Goal: Information Seeking & Learning: Understand process/instructions

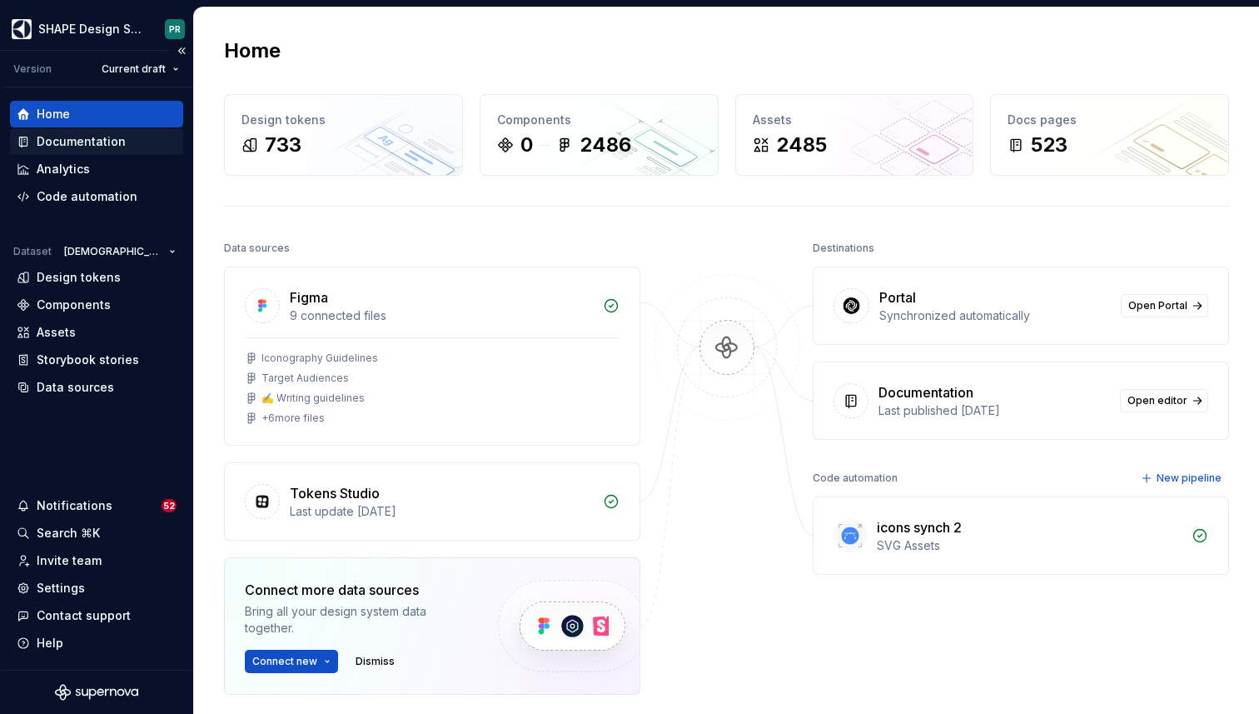
click at [96, 147] on div "Documentation" at bounding box center [81, 141] width 89 height 17
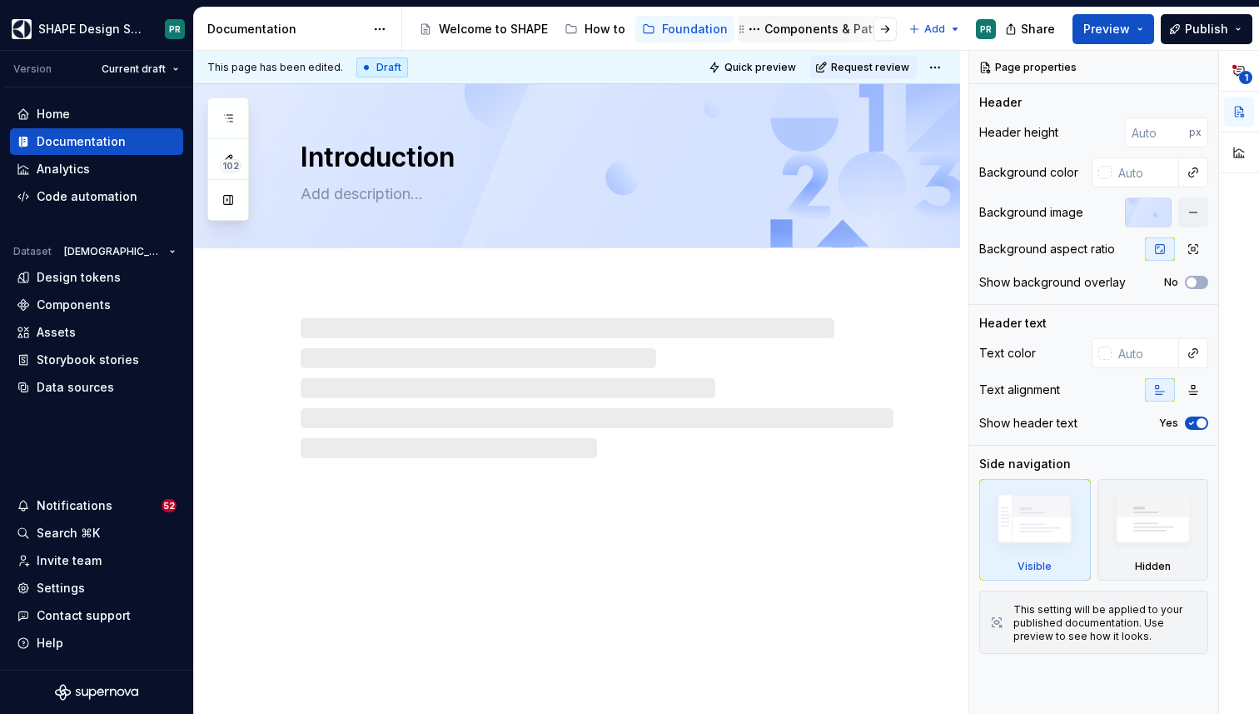
click at [820, 28] on div "Components & Patterns" at bounding box center [833, 29] width 137 height 17
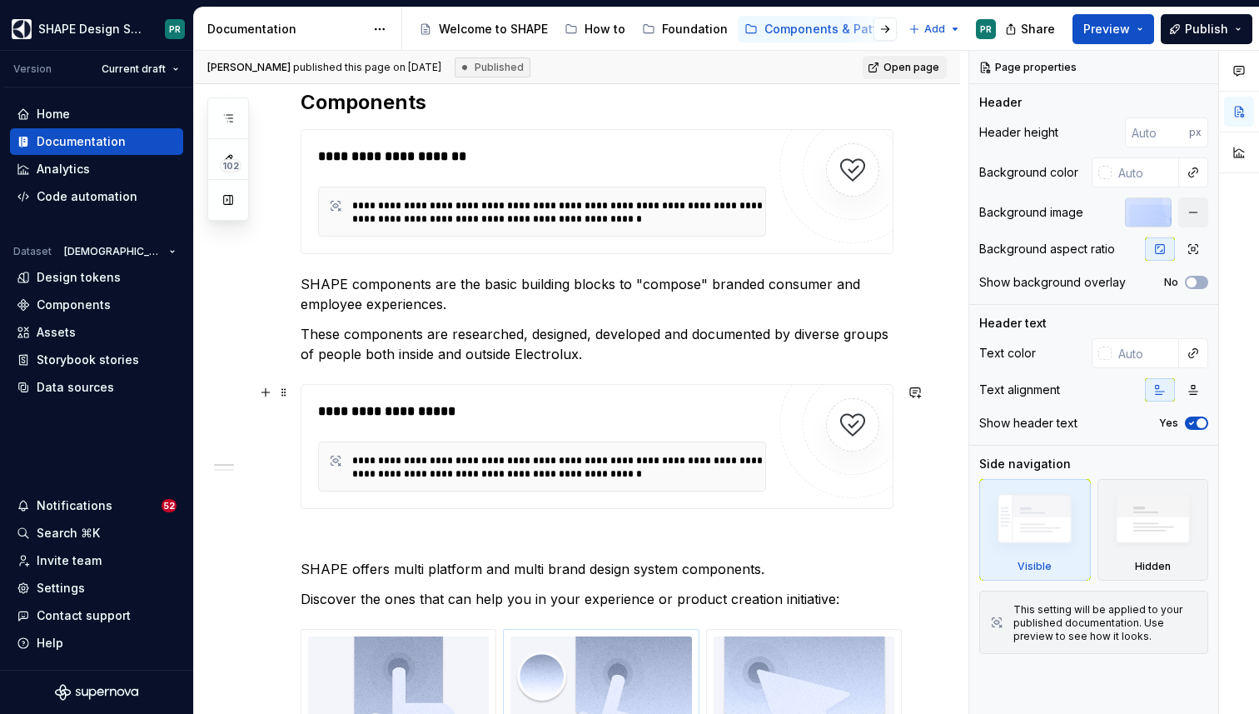
scroll to position [445, 0]
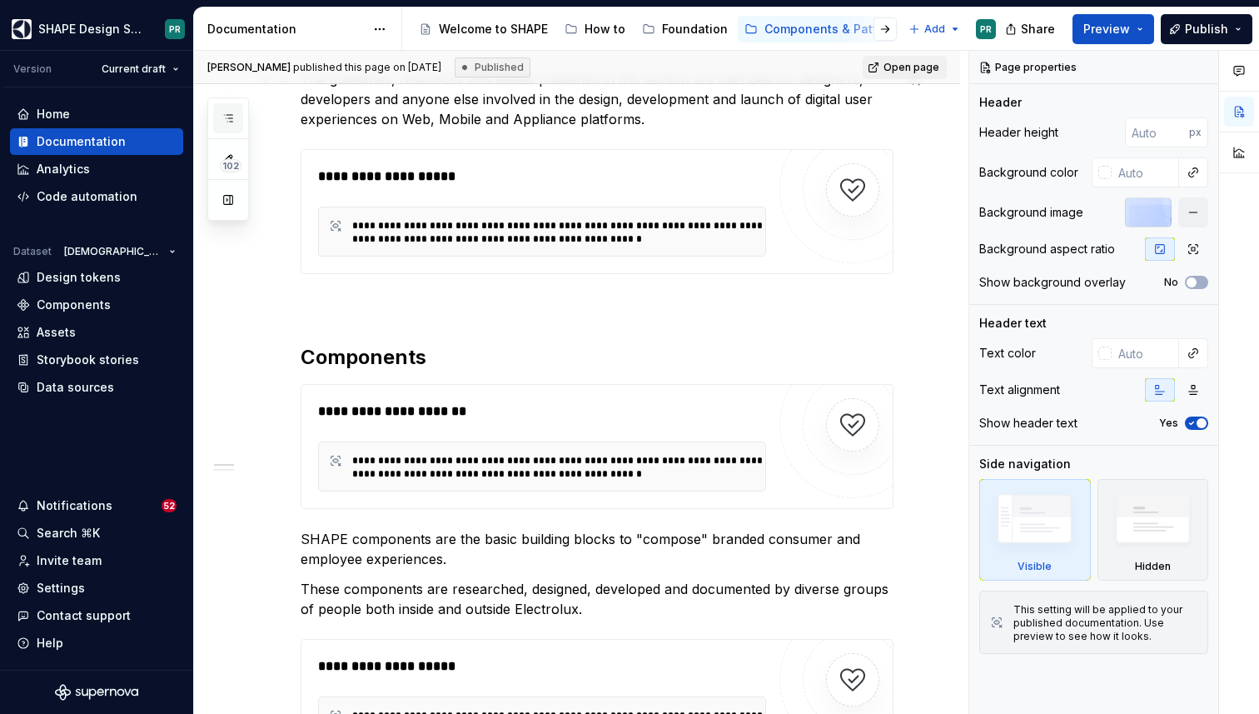
click at [222, 103] on button "button" at bounding box center [228, 118] width 30 height 30
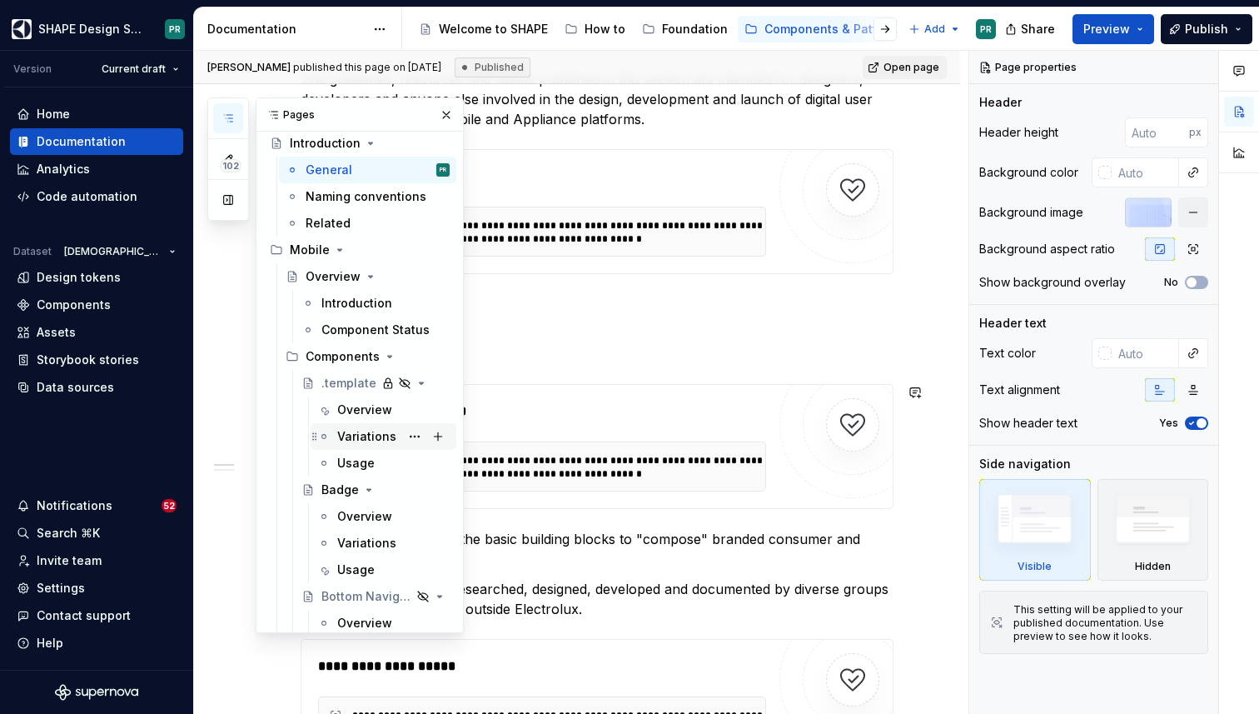
scroll to position [41, 0]
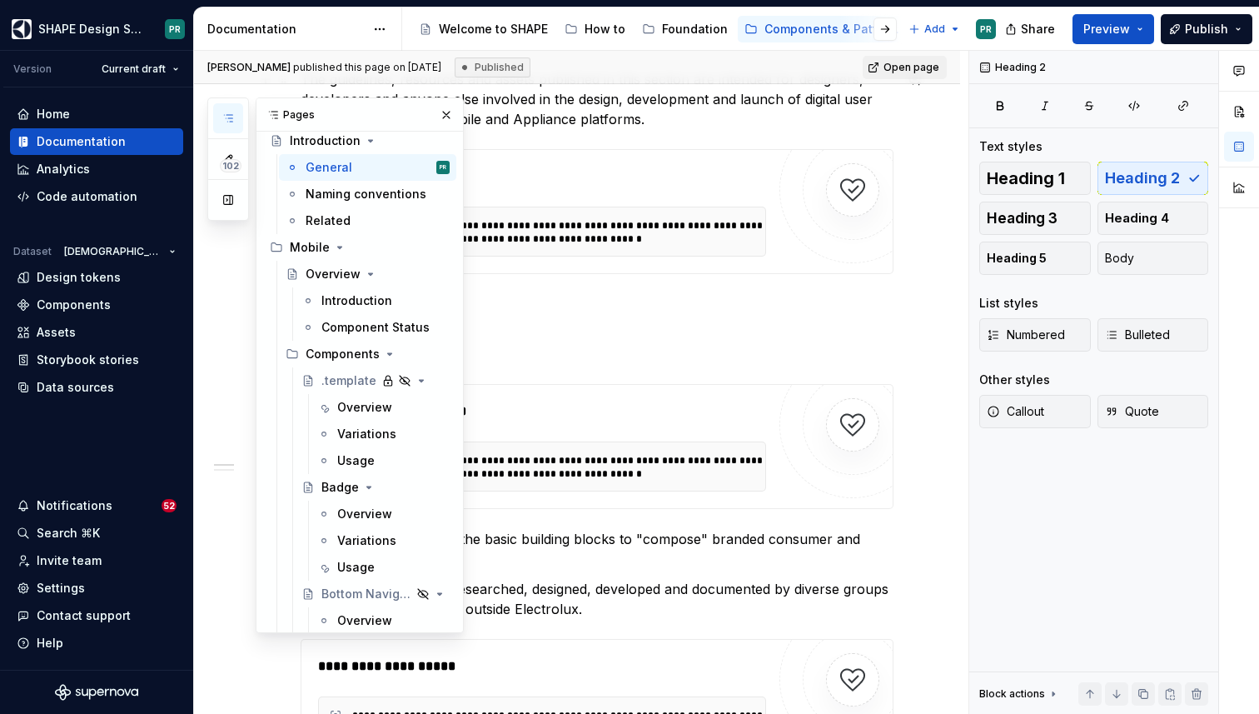
click at [231, 115] on icon "button" at bounding box center [228, 118] width 13 height 13
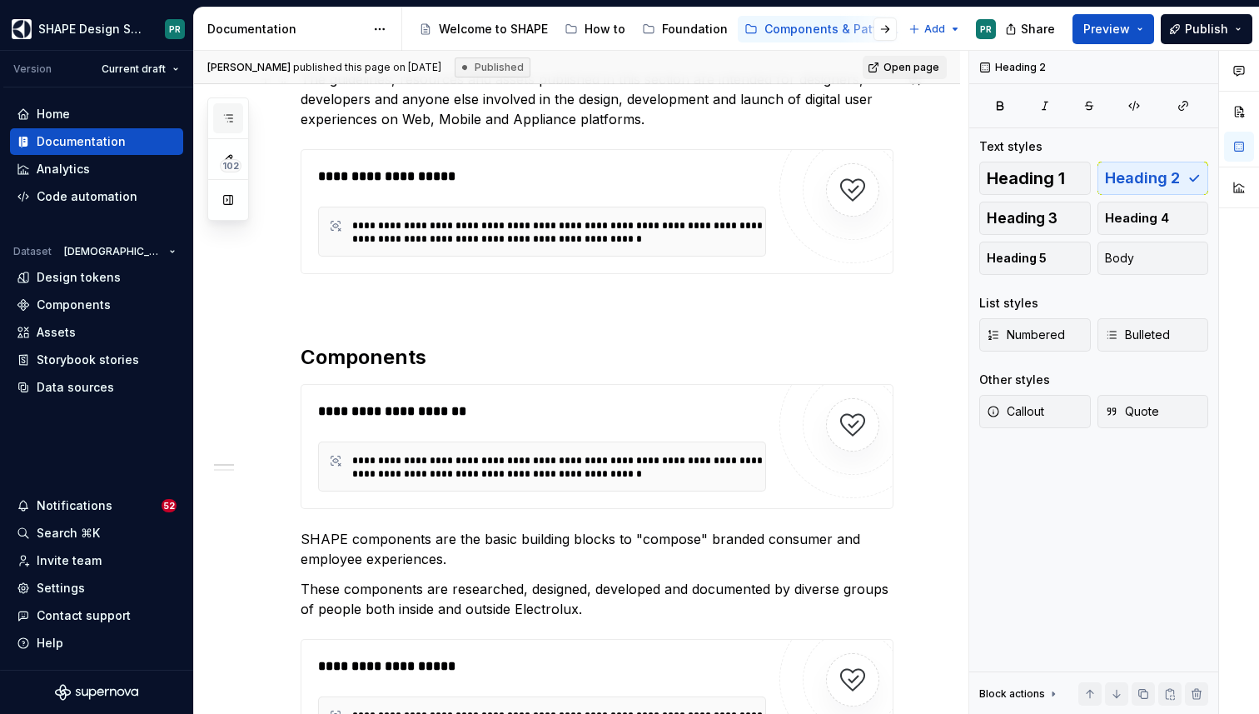
click at [231, 115] on icon "button" at bounding box center [228, 118] width 8 height 7
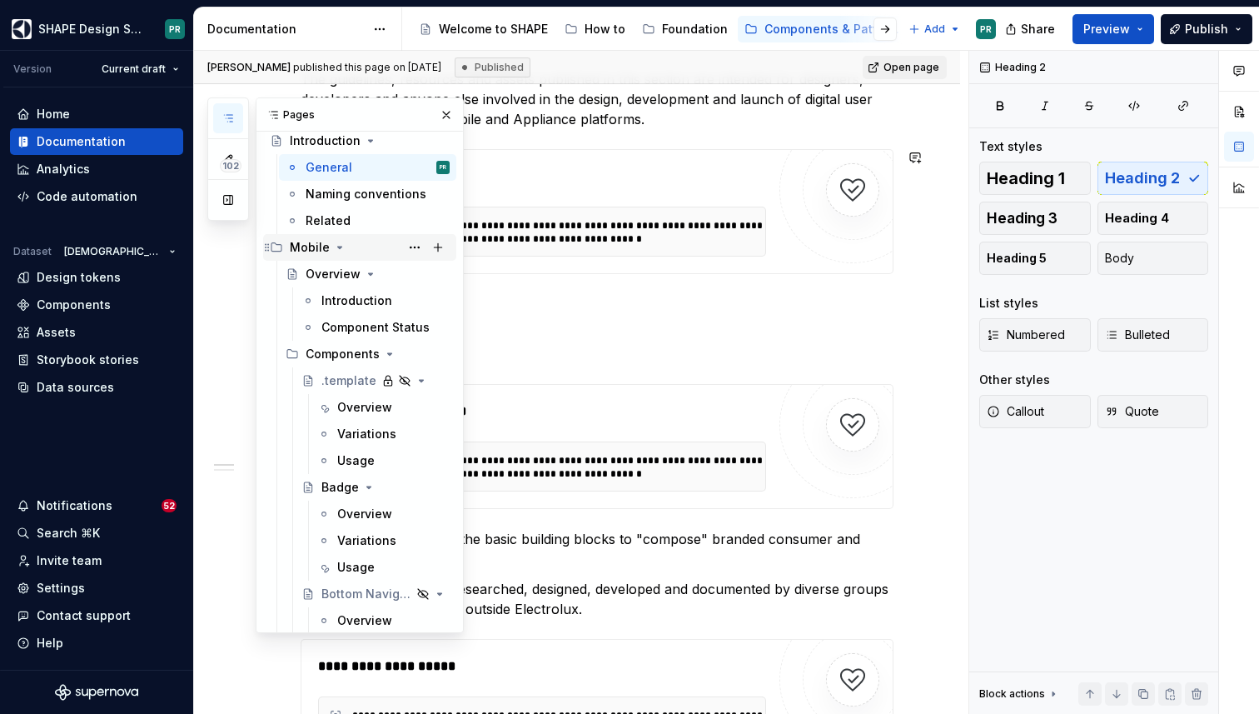
click at [338, 247] on icon "Page tree" at bounding box center [340, 248] width 4 height 2
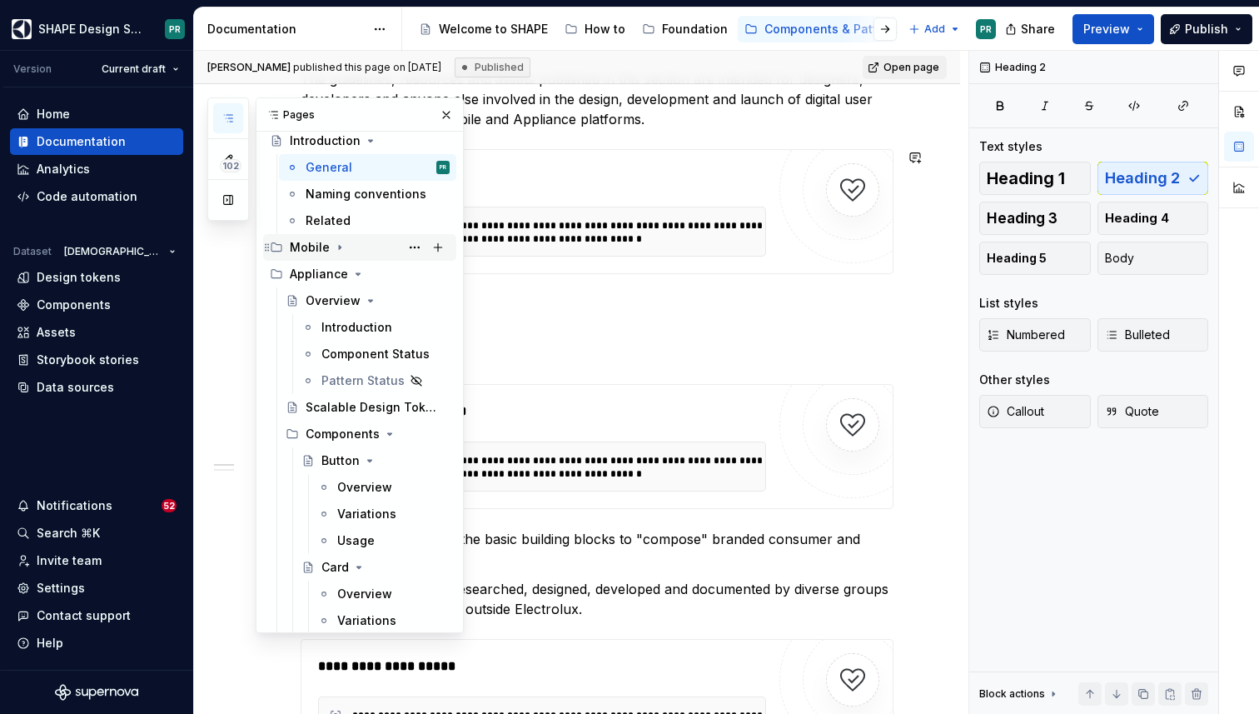
click at [338, 249] on icon "Page tree" at bounding box center [339, 247] width 13 height 13
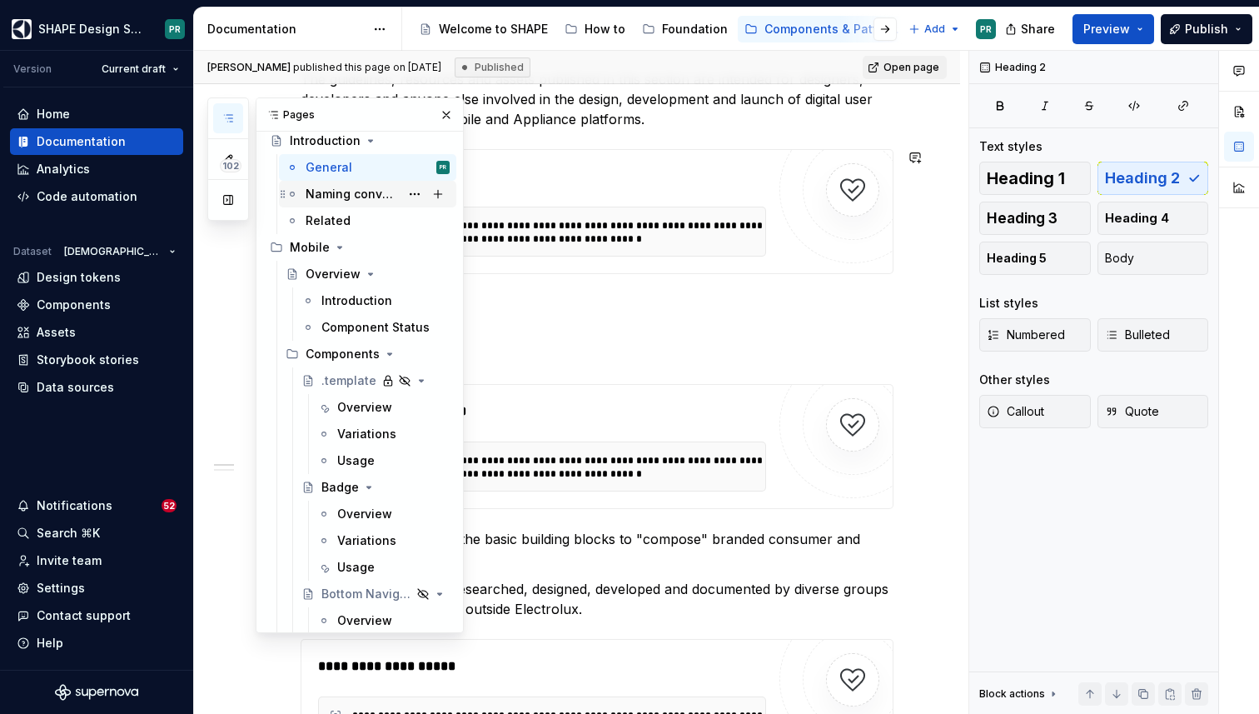
scroll to position [0, 0]
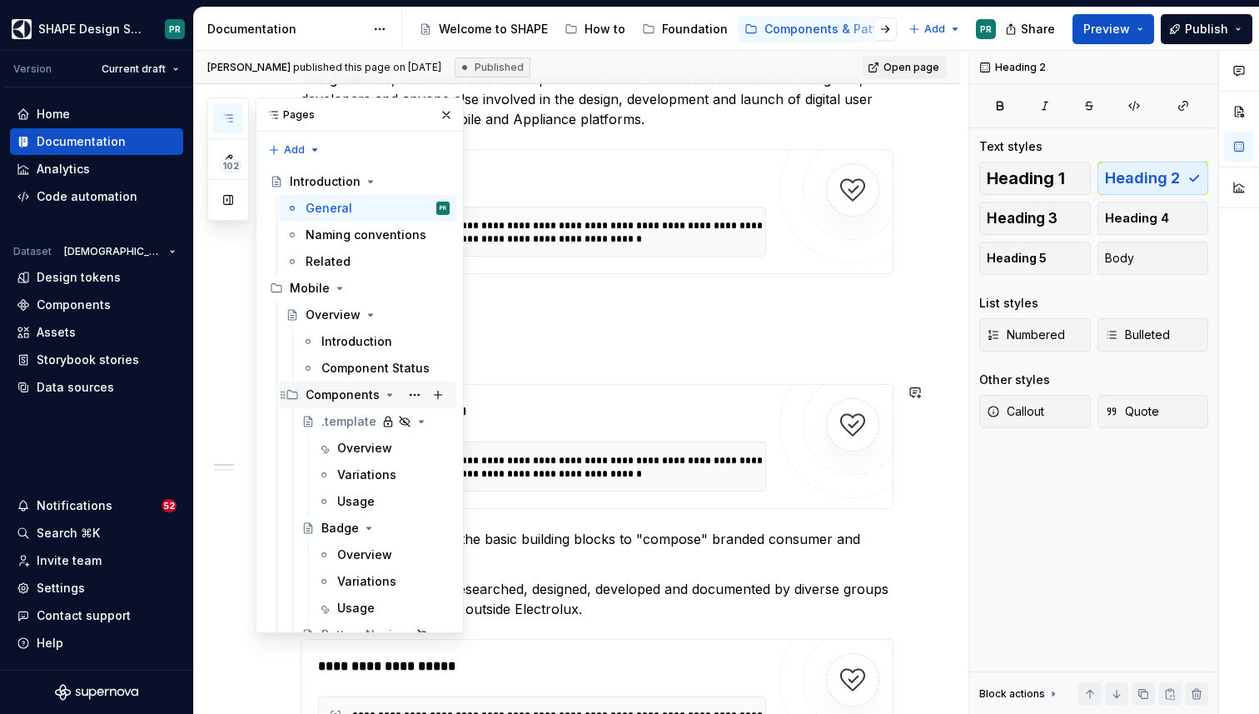
click at [388, 394] on icon "Page tree" at bounding box center [390, 395] width 4 height 2
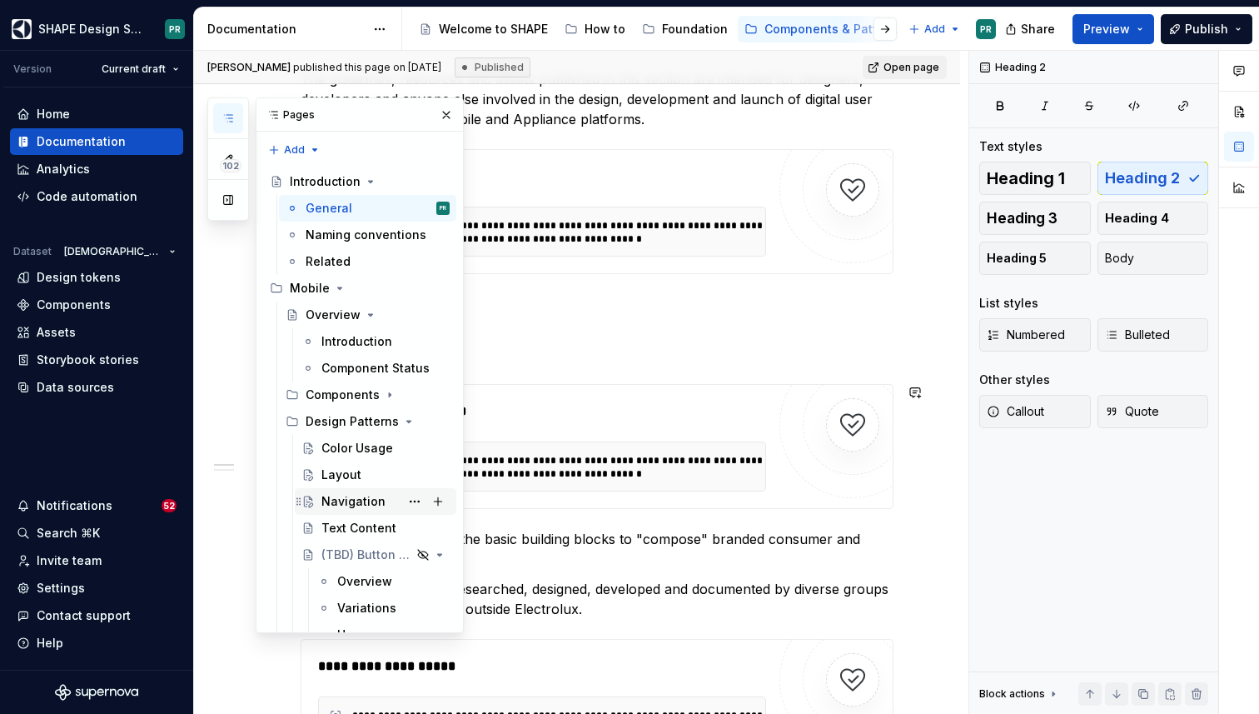
click at [364, 498] on div "Navigation" at bounding box center [353, 501] width 64 height 17
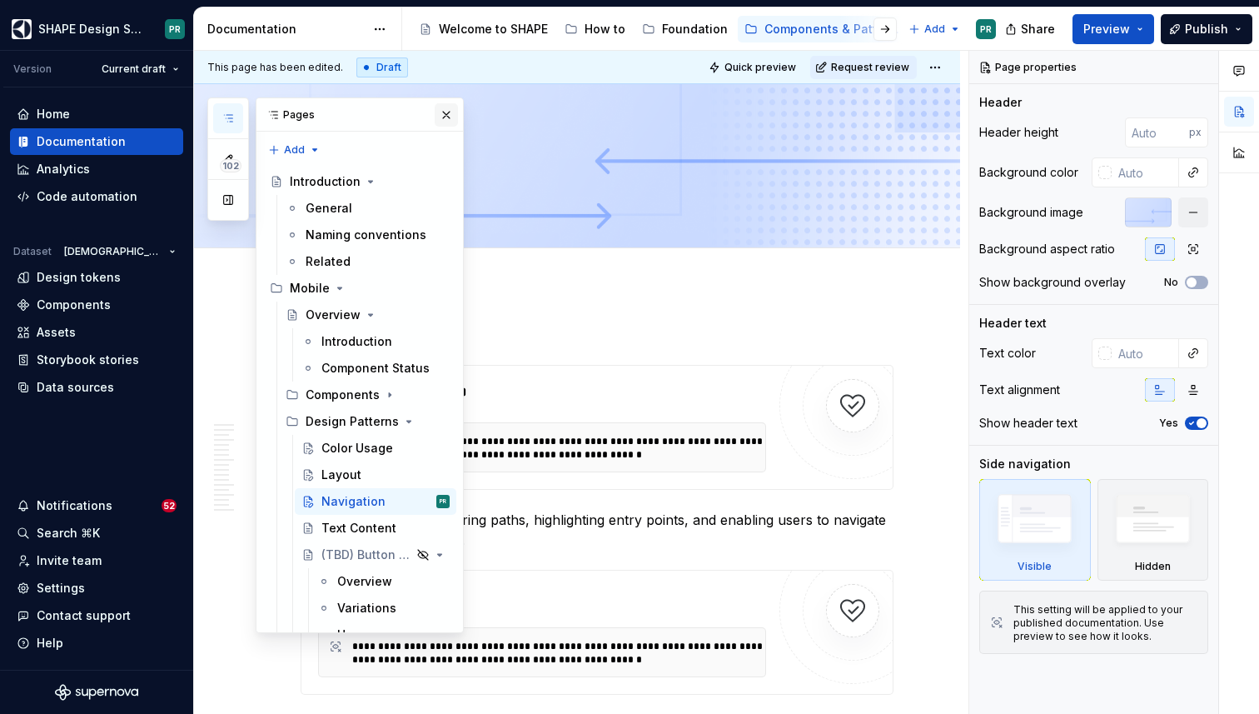
click at [448, 111] on button "button" at bounding box center [446, 114] width 23 height 23
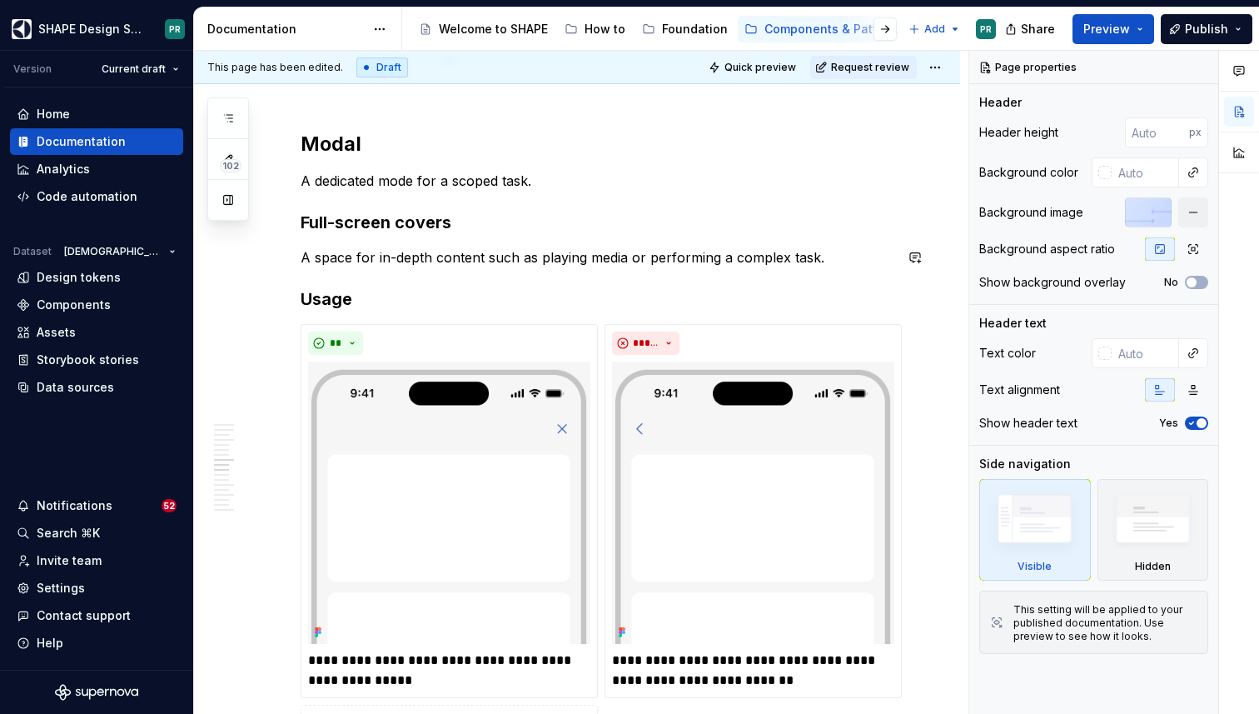
scroll to position [6079, 0]
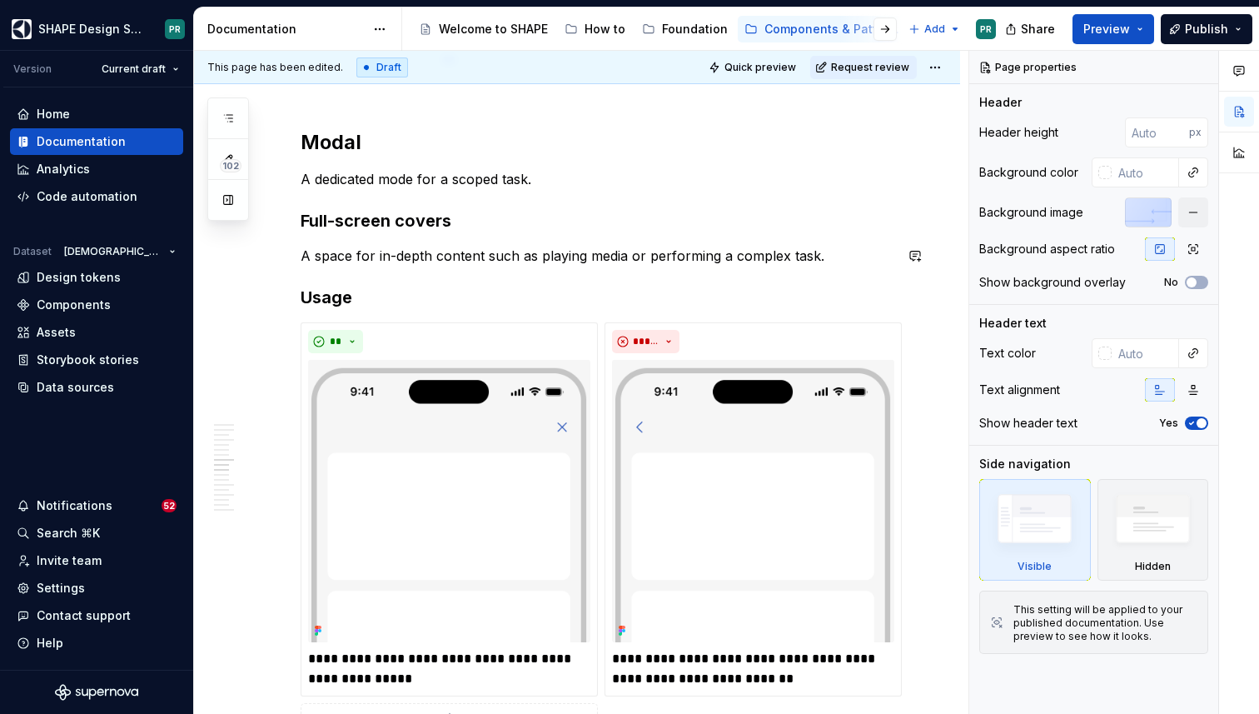
type textarea "*"
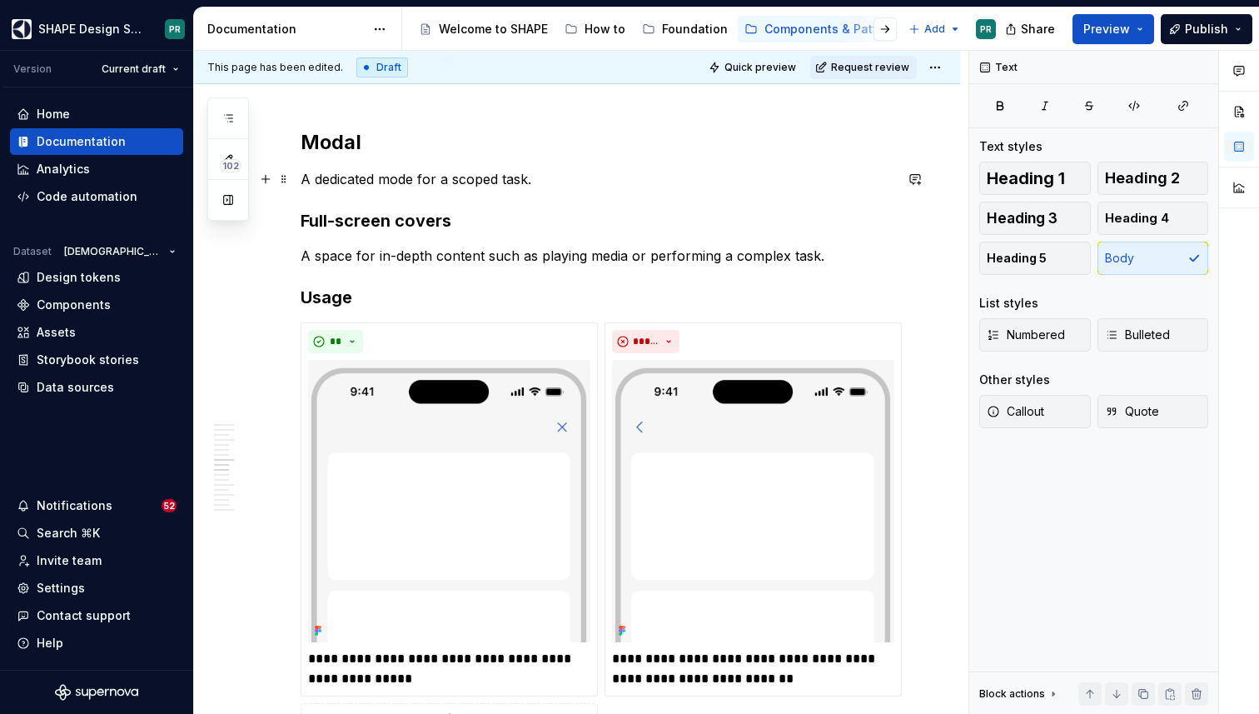
click at [553, 174] on p "A dedicated mode for a scoped task." at bounding box center [597, 179] width 593 height 20
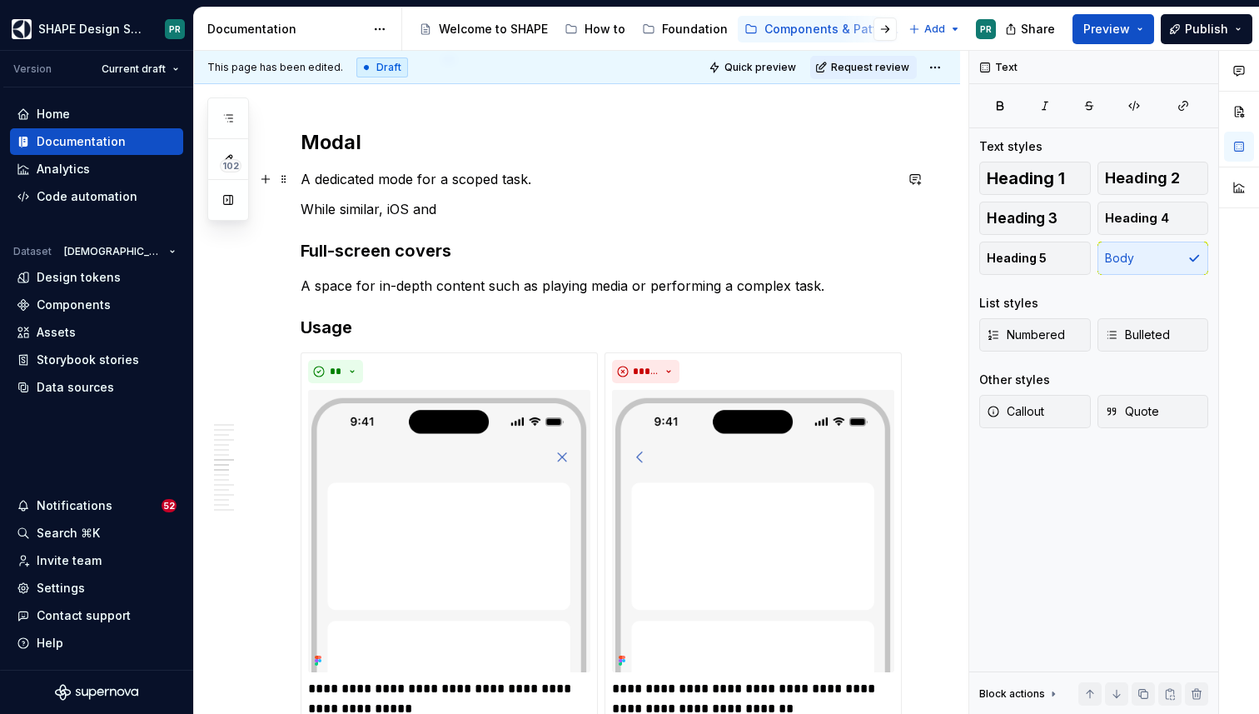
click at [314, 177] on p "A dedicated mode for a scoped task." at bounding box center [597, 179] width 593 height 20
click at [470, 214] on p "While similar, iOS and" at bounding box center [597, 209] width 593 height 20
click at [341, 139] on h2 "Modal" at bounding box center [597, 142] width 593 height 27
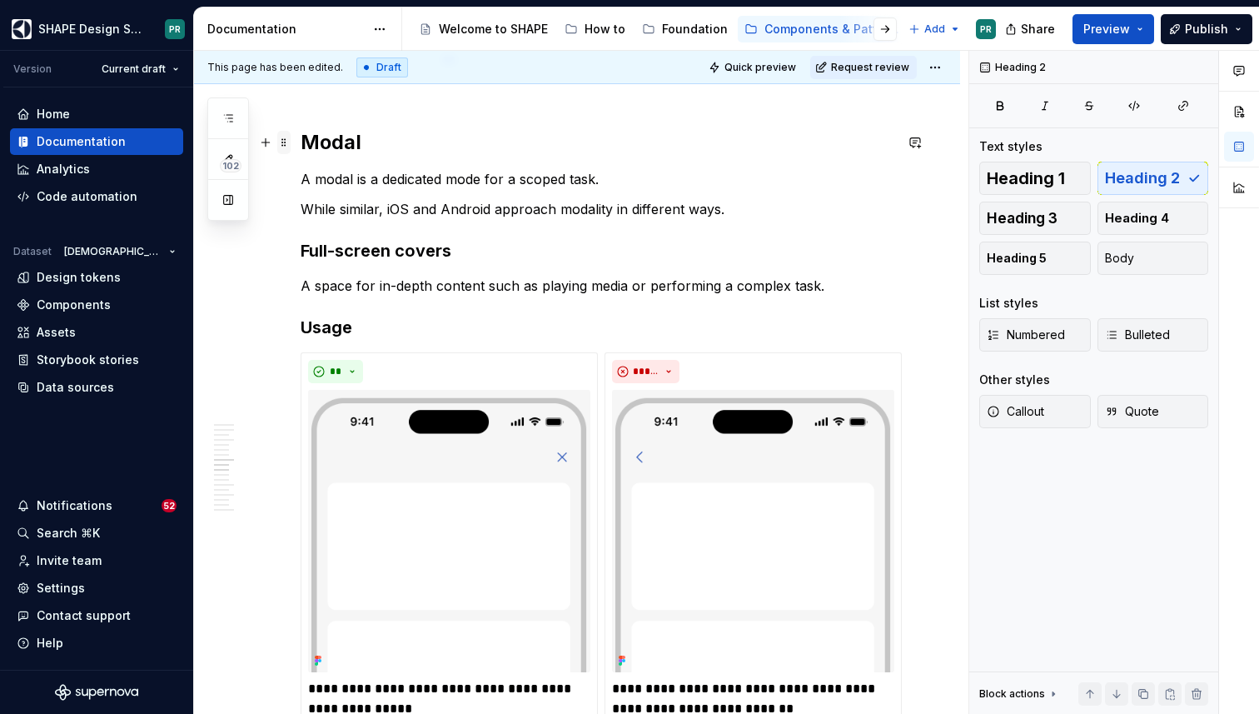
click at [286, 145] on span at bounding box center [283, 142] width 13 height 23
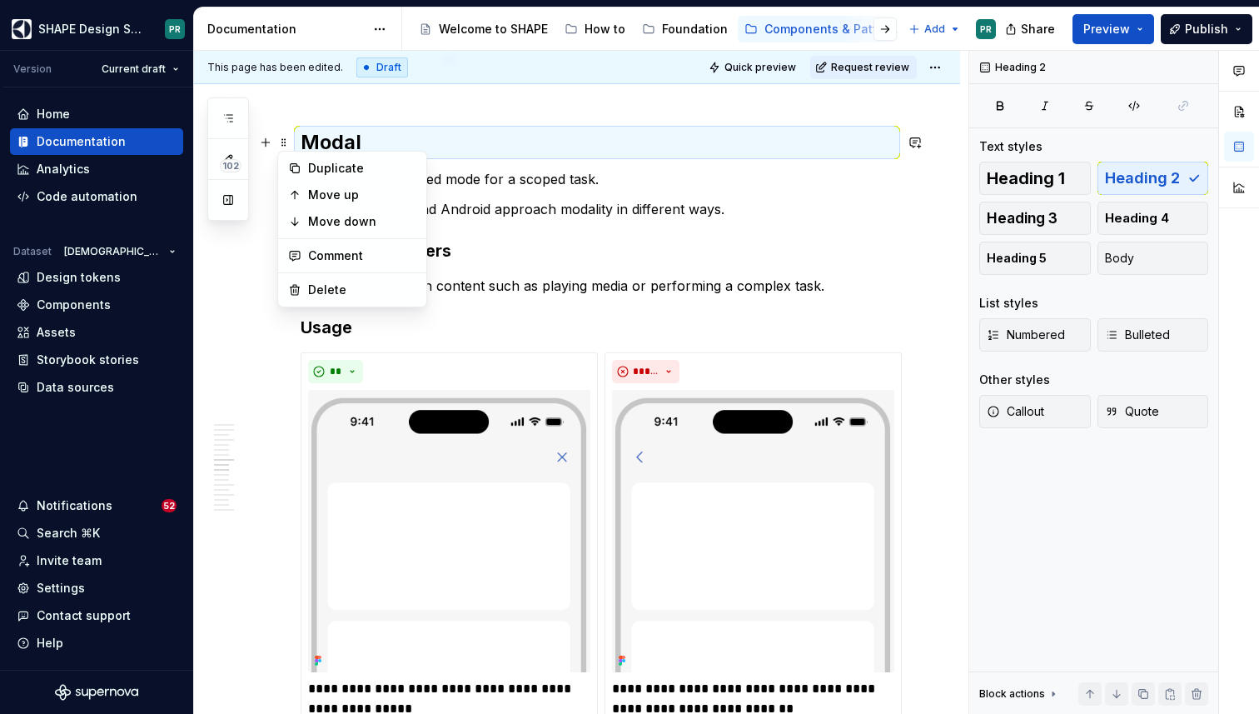
click at [764, 214] on p "While similar, iOS and Android approach modality in different ways." at bounding box center [597, 209] width 593 height 20
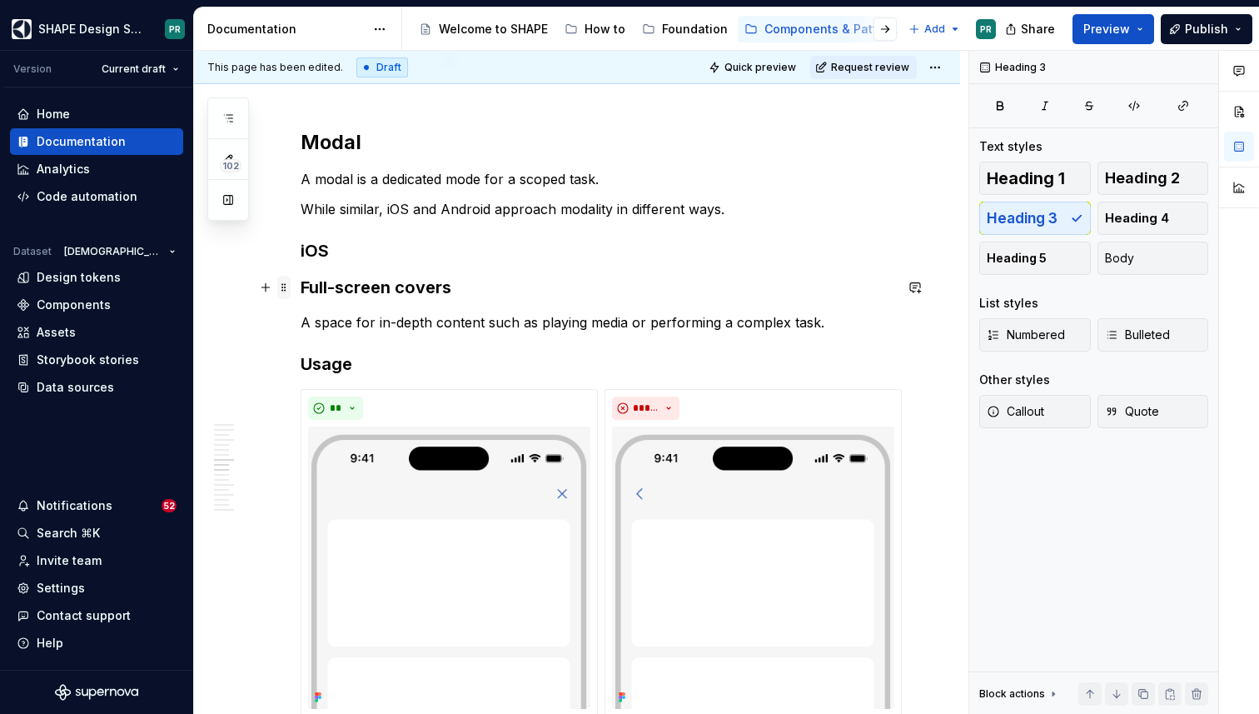
click at [284, 287] on span at bounding box center [283, 287] width 13 height 23
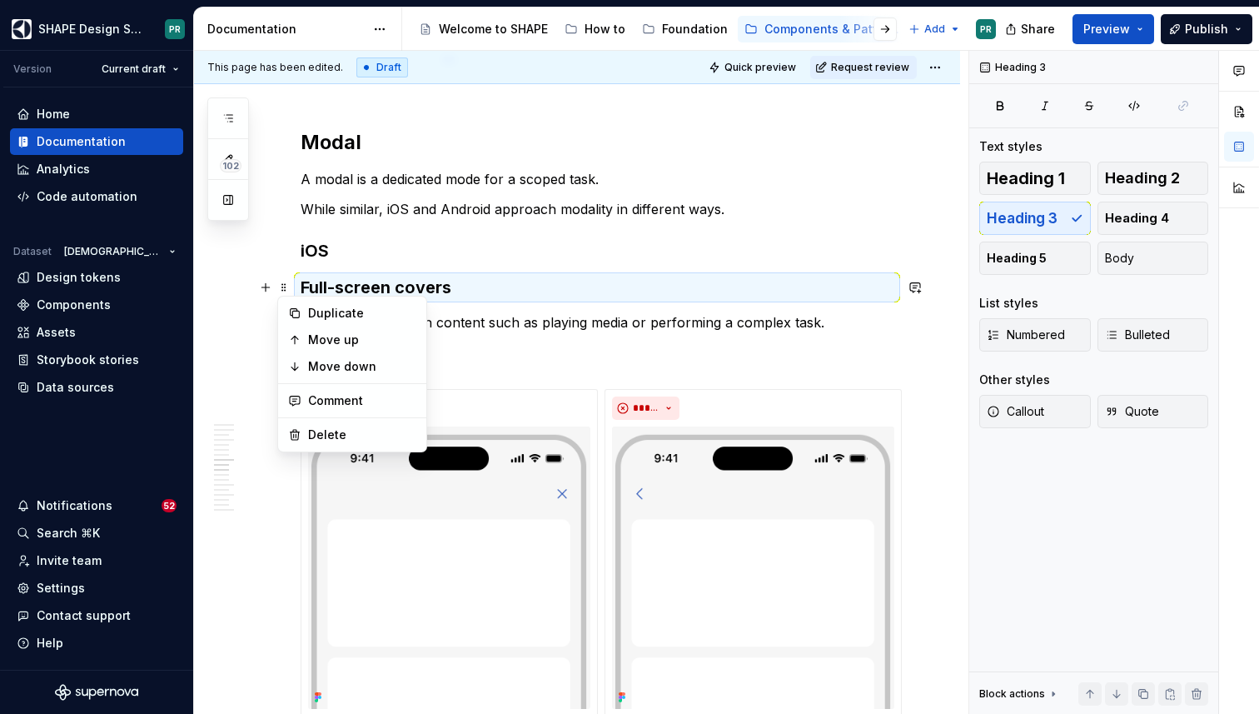
click at [499, 276] on h3 "Full-screen covers" at bounding box center [597, 287] width 593 height 23
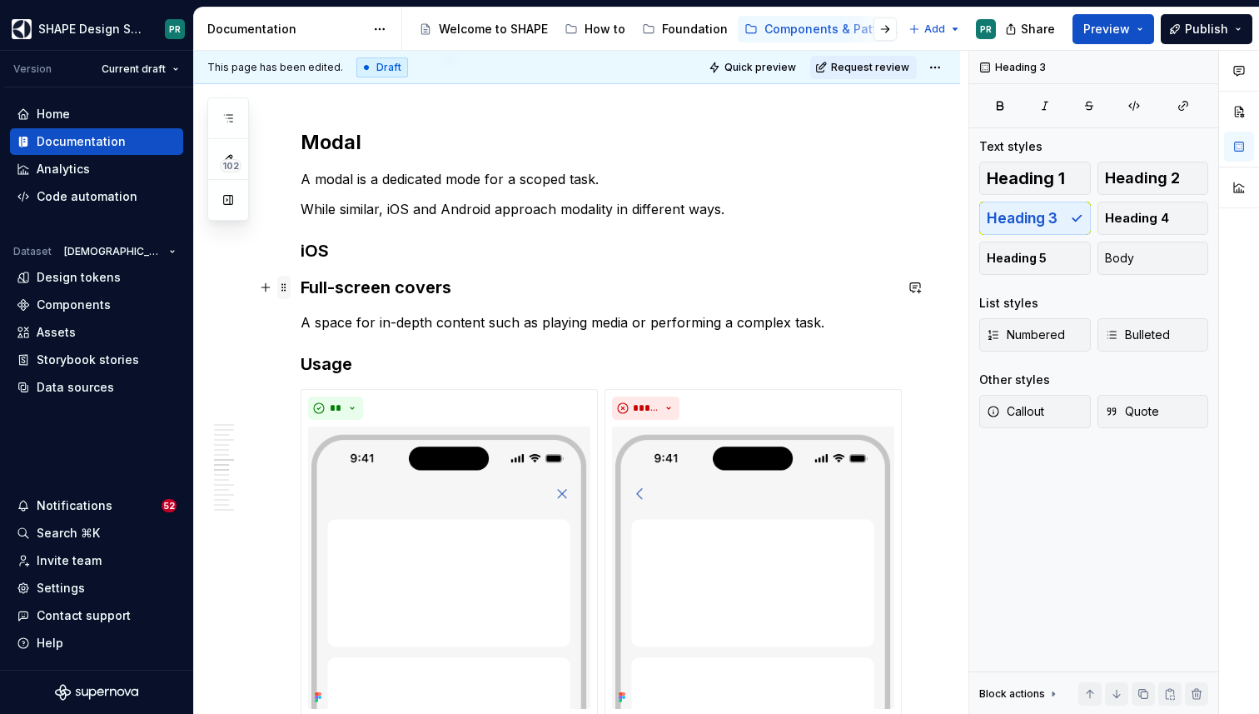
click at [281, 290] on span at bounding box center [283, 287] width 13 height 23
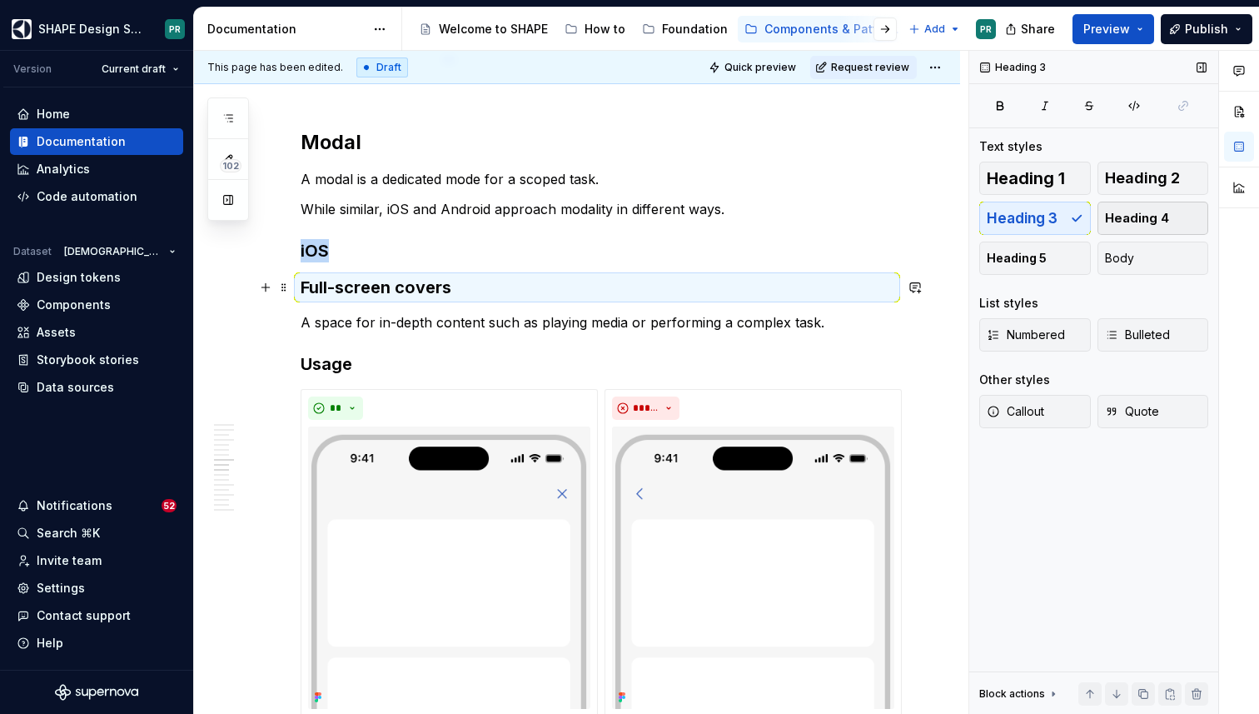
click at [1162, 215] on span "Heading 4" at bounding box center [1137, 218] width 64 height 17
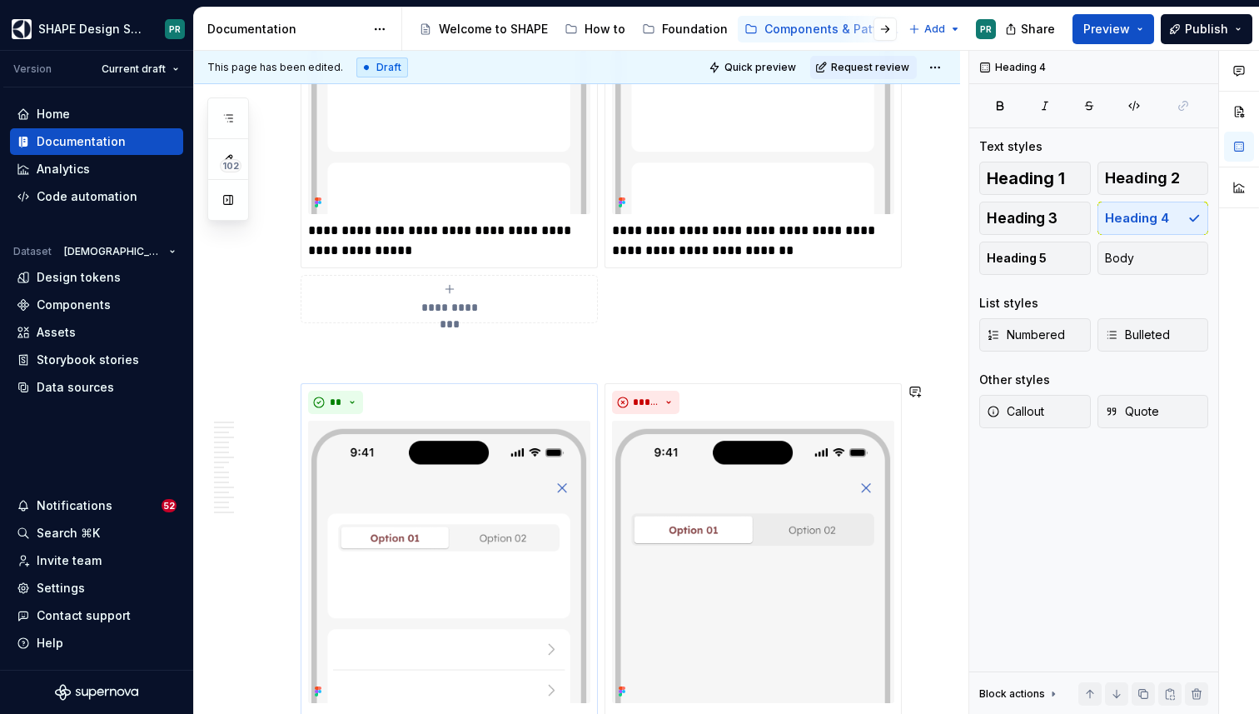
scroll to position [6547, 0]
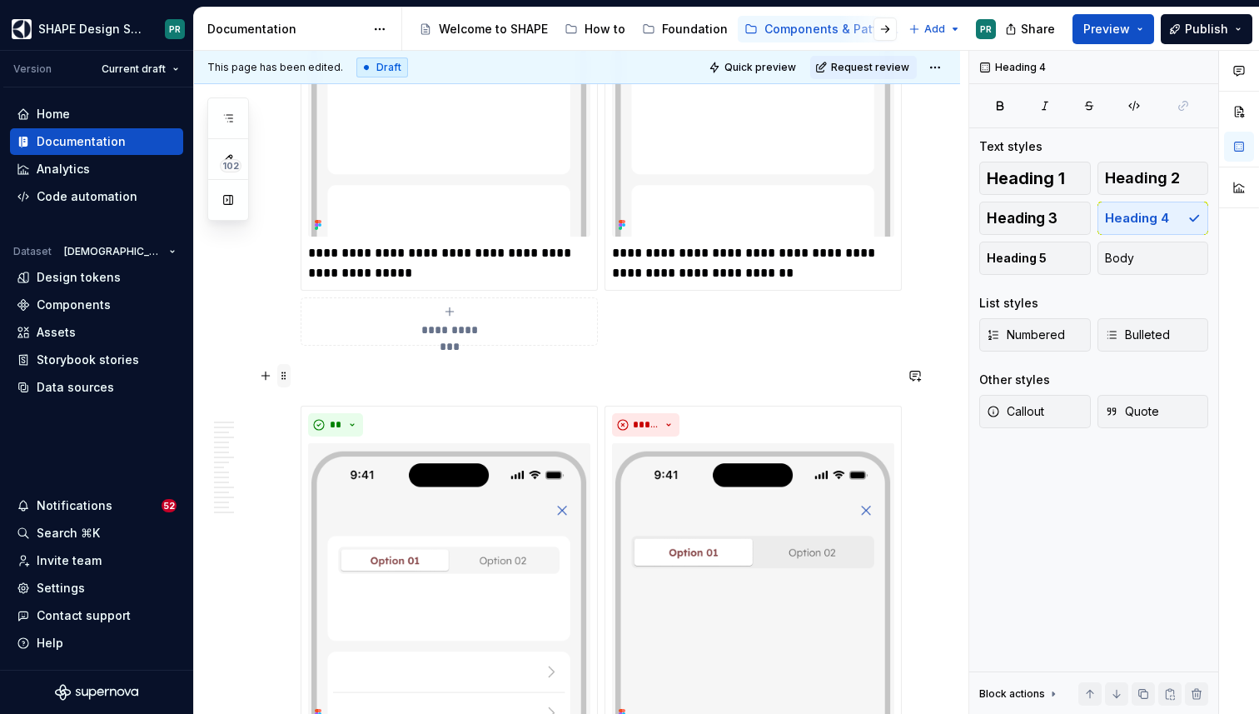
click at [281, 371] on span at bounding box center [283, 375] width 13 height 23
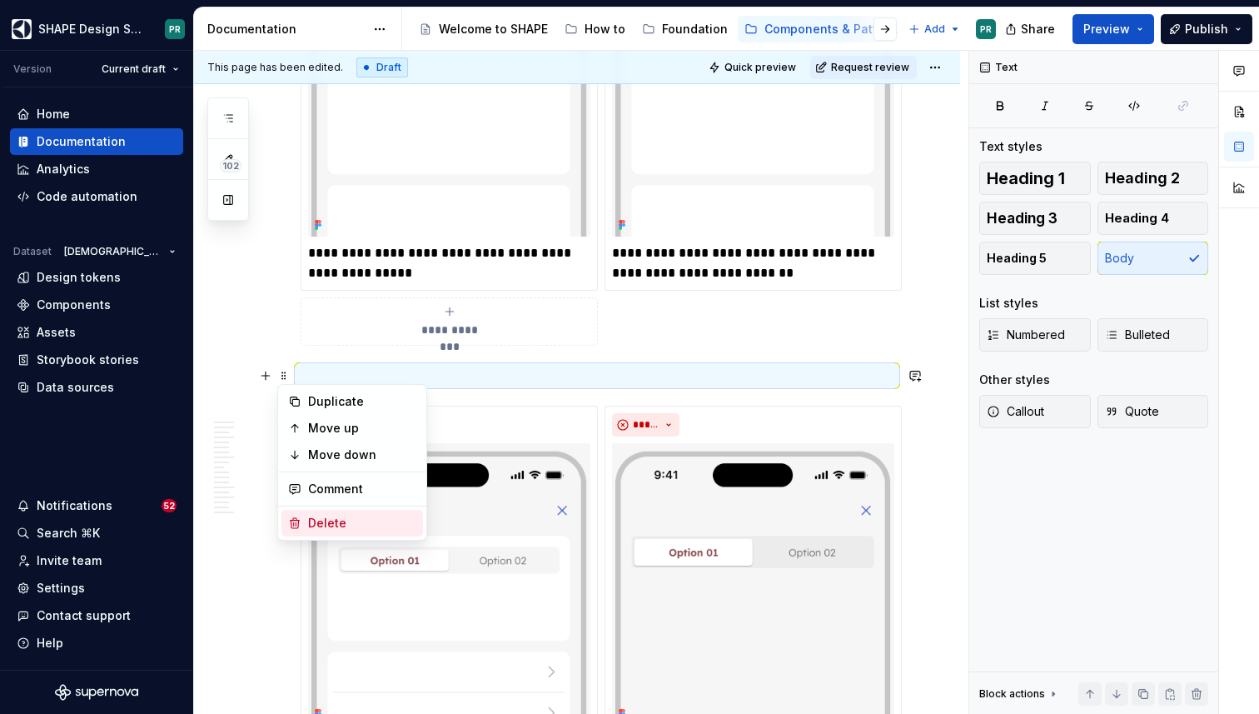
click at [355, 520] on div "Delete" at bounding box center [362, 523] width 108 height 17
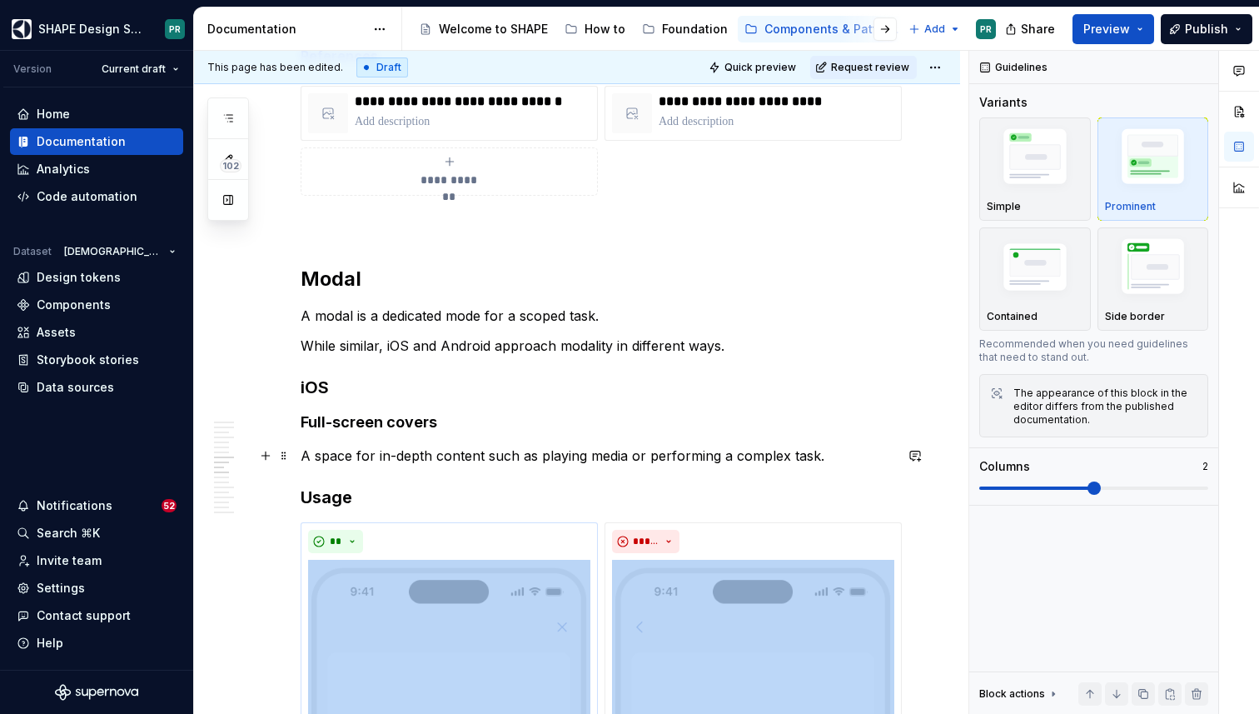
scroll to position [5943, 0]
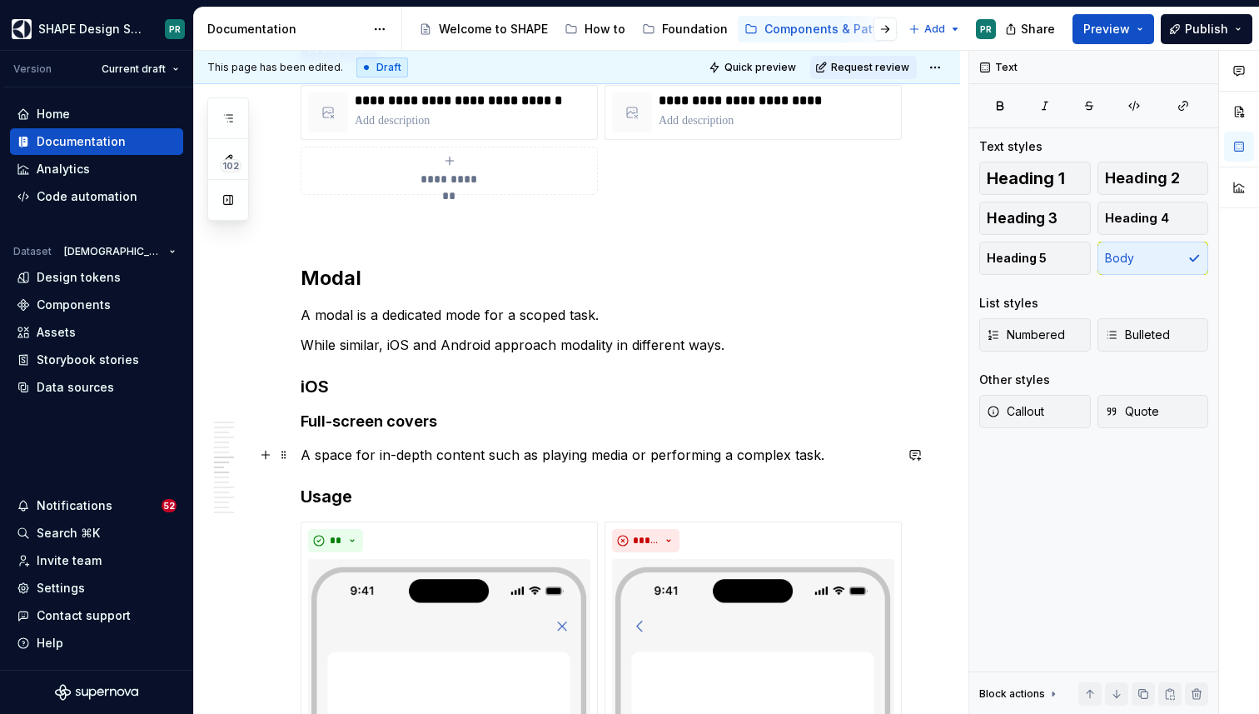
click at [834, 456] on p "A space for in-depth content such as playing media or performing a complex task." at bounding box center [597, 455] width 593 height 20
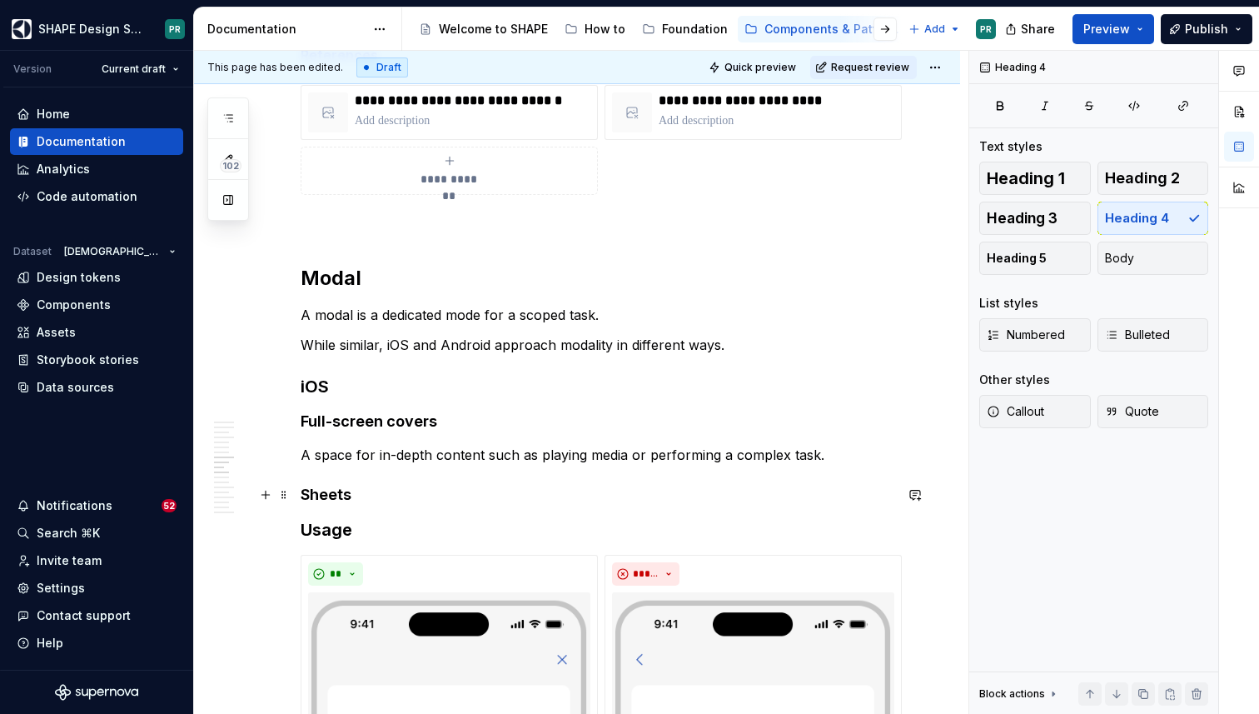
click at [426, 492] on h4 "Sheets" at bounding box center [597, 495] width 593 height 20
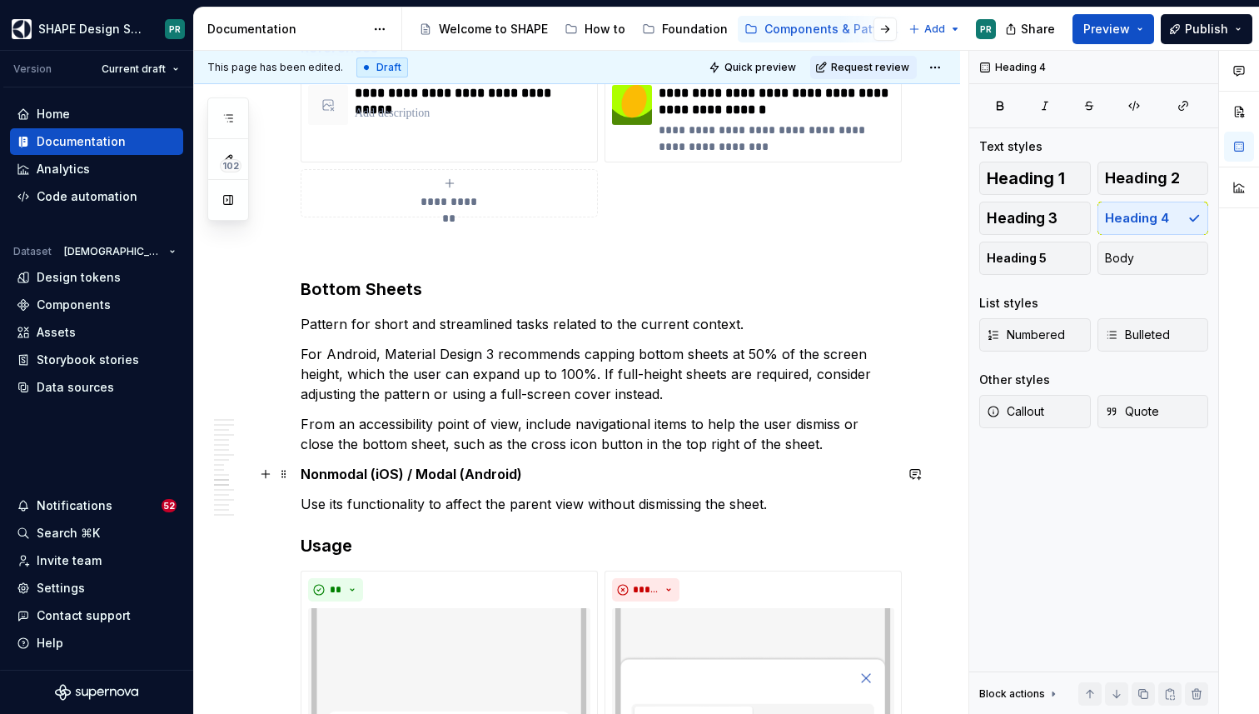
scroll to position [7348, 0]
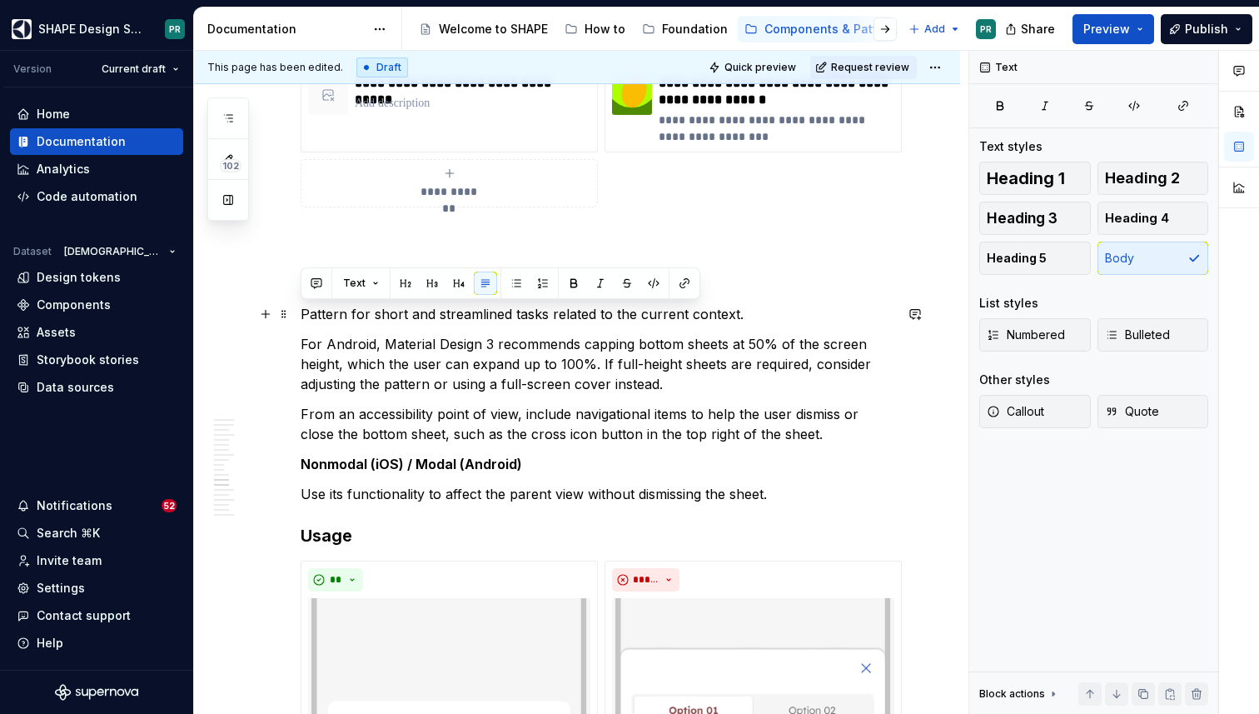
drag, startPoint x: 301, startPoint y: 313, endPoint x: 775, endPoint y: 316, distance: 474.7
click at [775, 316] on p "Pattern for short and streamlined tasks related to the current context." at bounding box center [597, 314] width 593 height 20
copy p "Pattern for short and streamlined tasks related to the current context."
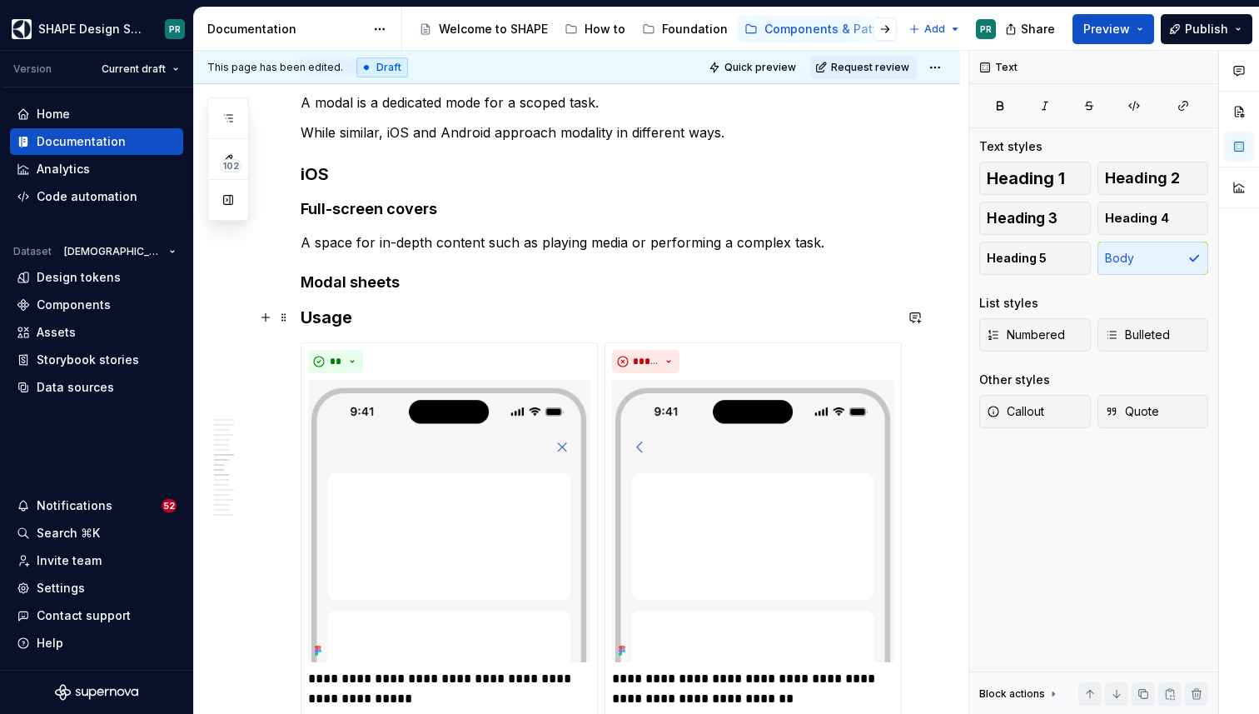
scroll to position [6153, 0]
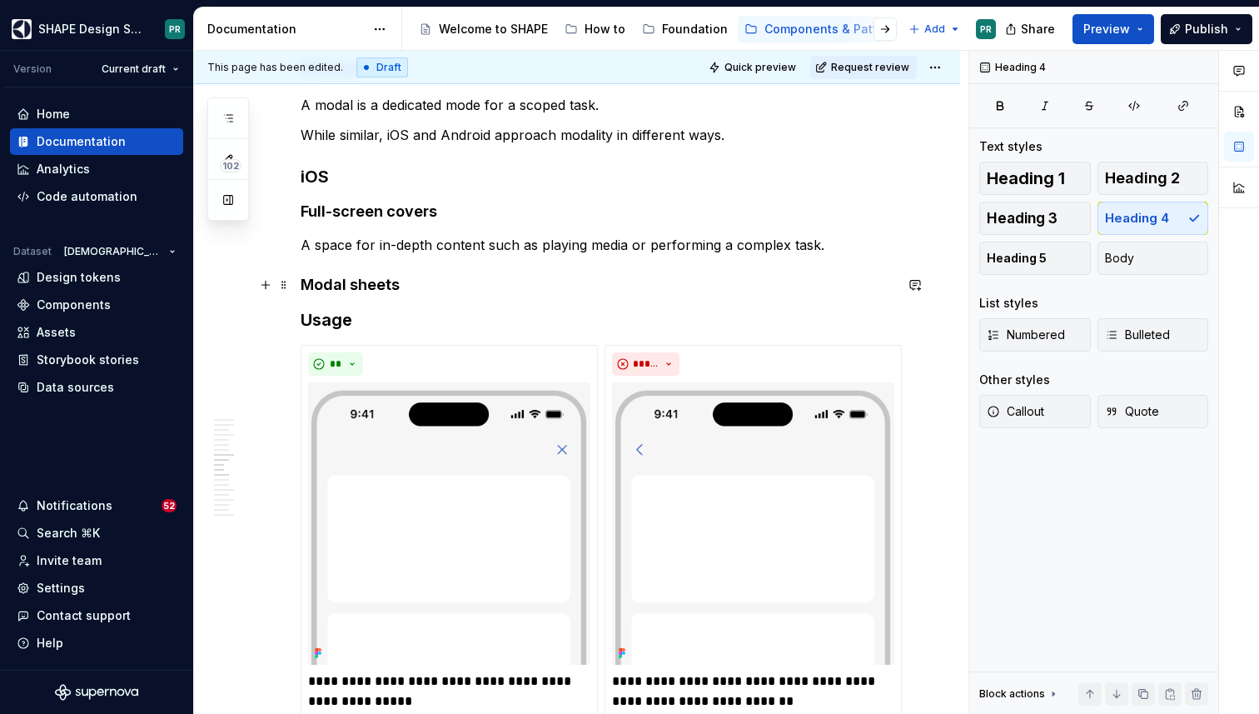
click at [434, 282] on h4 "Modal sheets" at bounding box center [597, 285] width 593 height 20
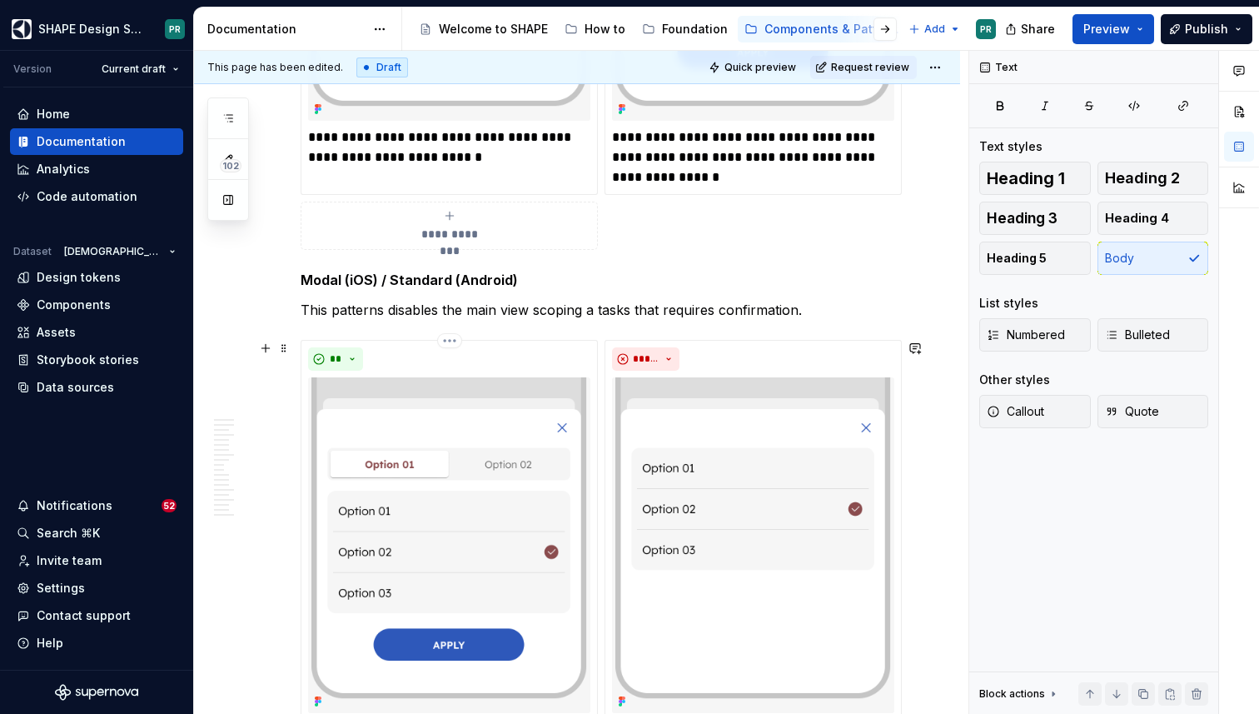
scroll to position [8208, 0]
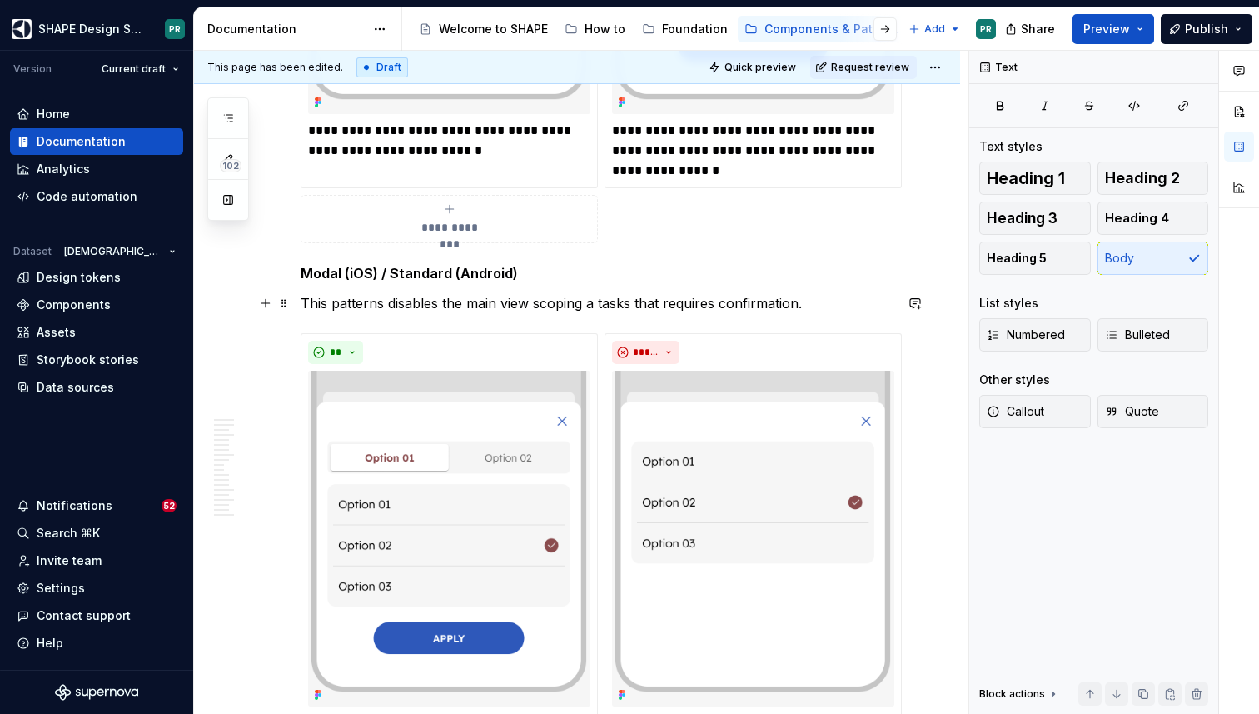
click at [520, 304] on p "This patterns disables the main view scoping a tasks that requires confirmation." at bounding box center [597, 303] width 593 height 20
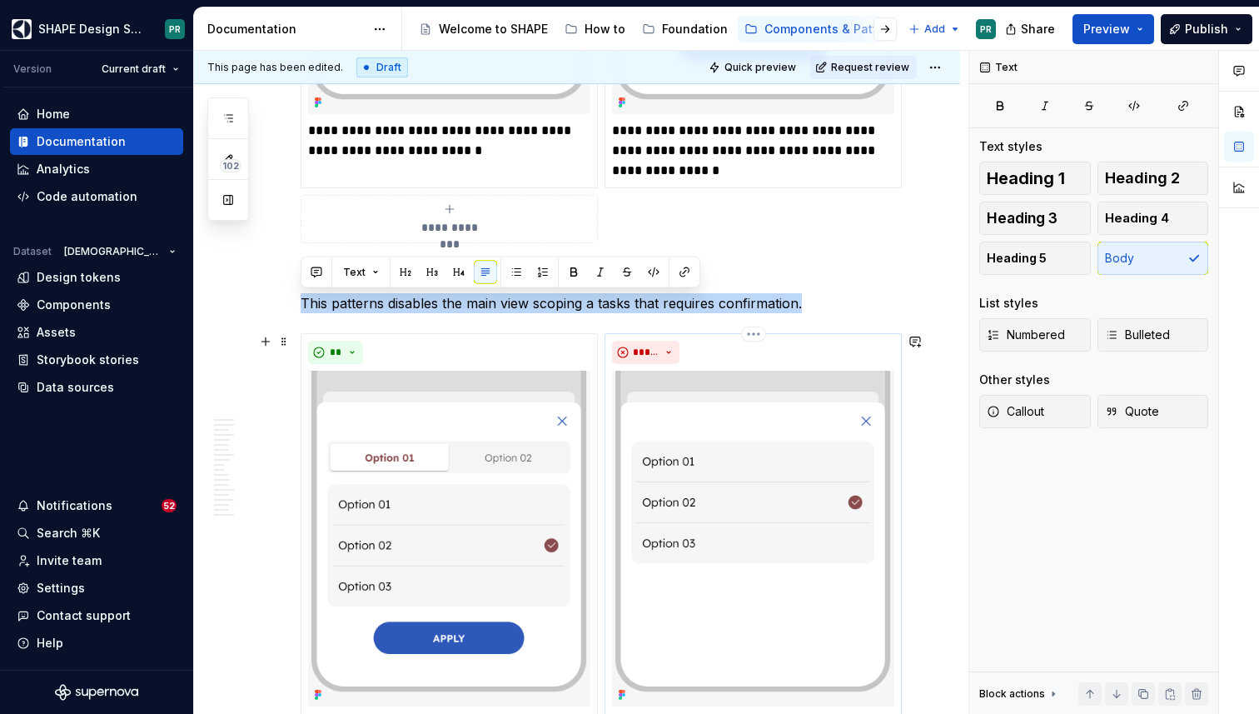
copy p "This patterns disables the main view scoping a tasks that requires confirmation."
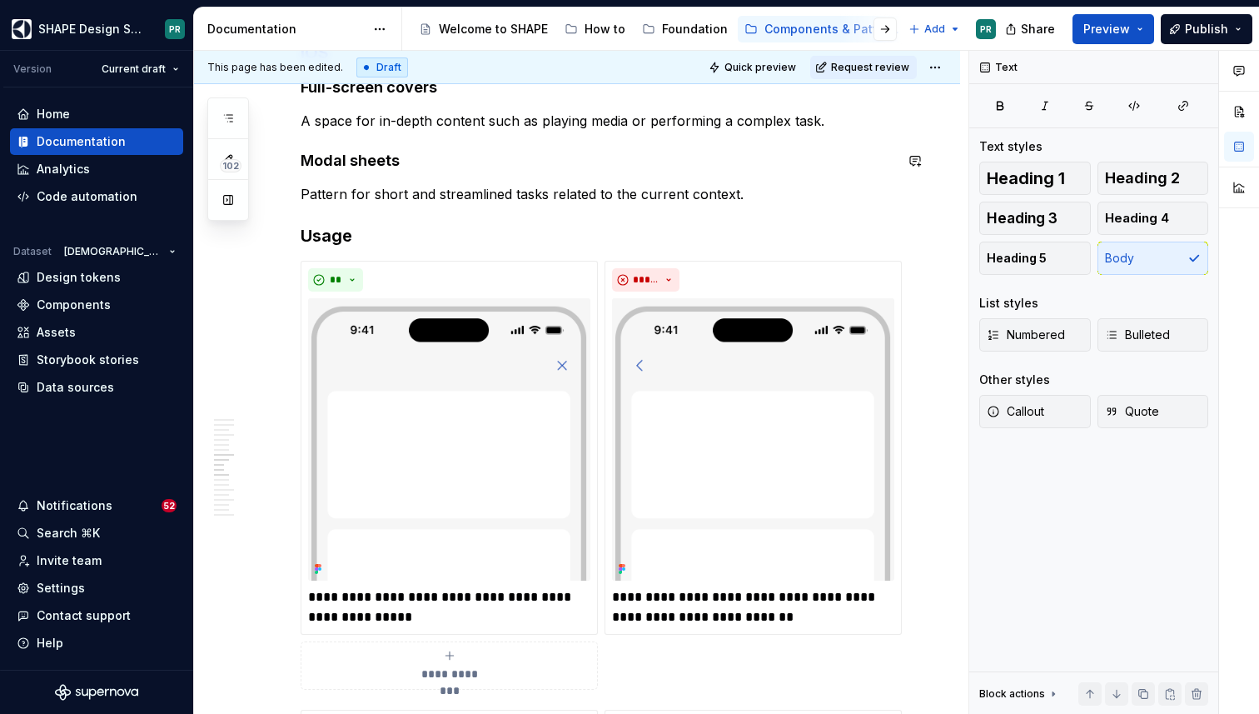
scroll to position [6002, 0]
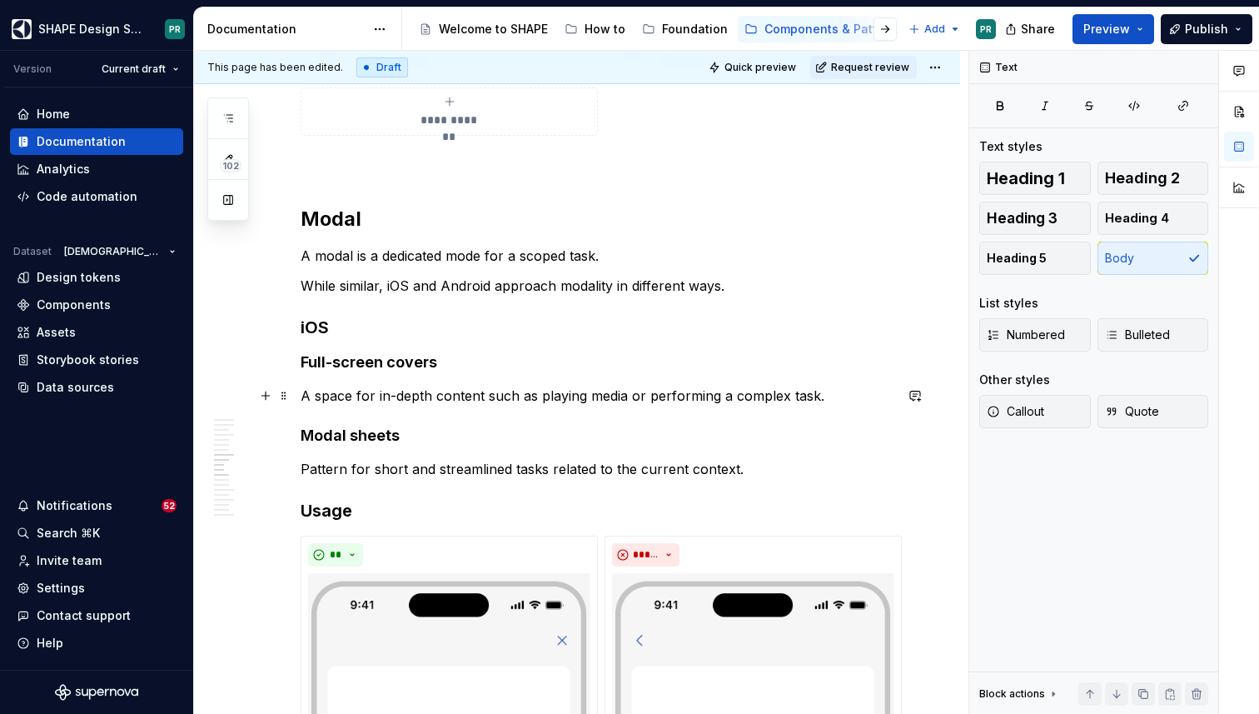
click at [830, 389] on p "A space for in-depth content such as playing media or performing a complex task." at bounding box center [597, 396] width 593 height 20
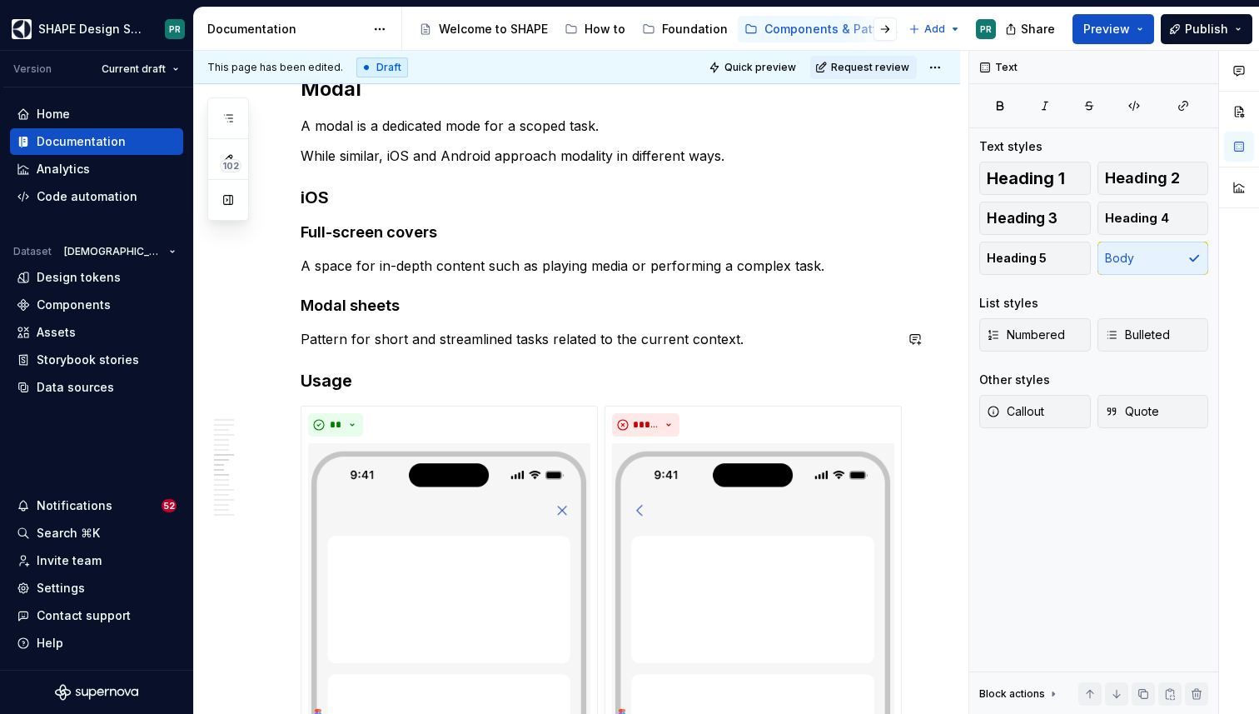
scroll to position [6129, 0]
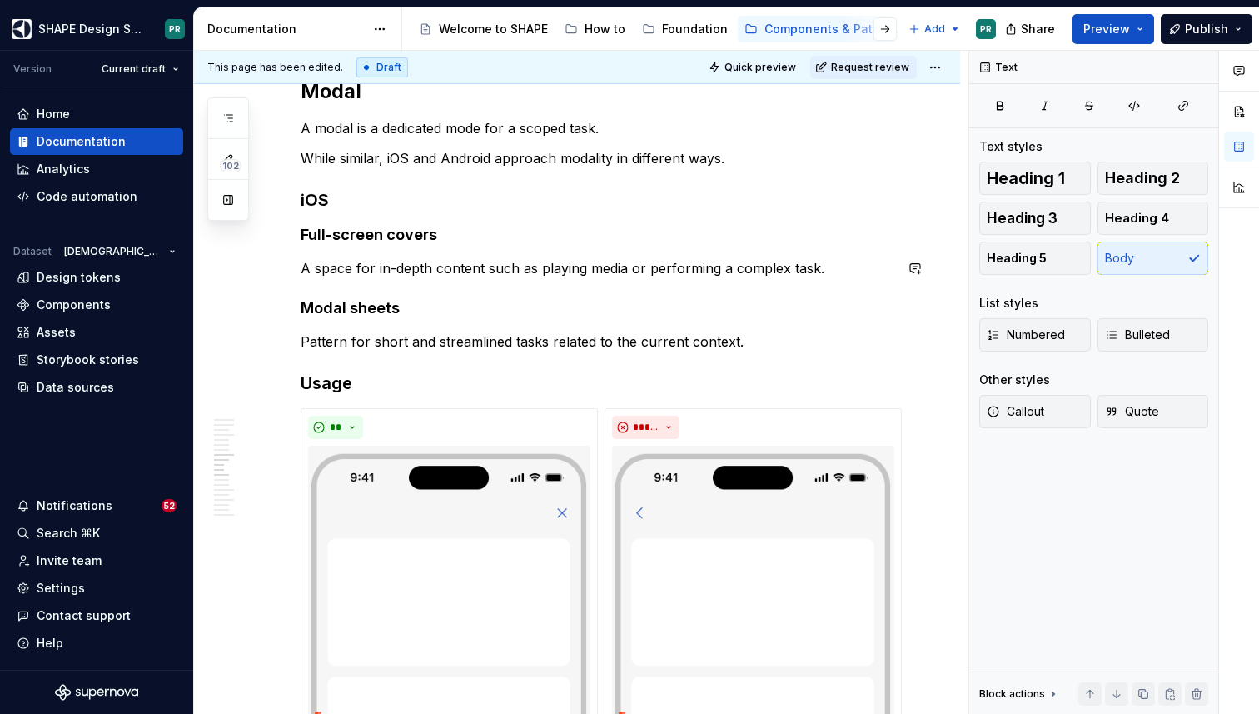
click at [841, 270] on p "A space for in-depth content such as playing media or performing a complex task." at bounding box center [597, 268] width 593 height 20
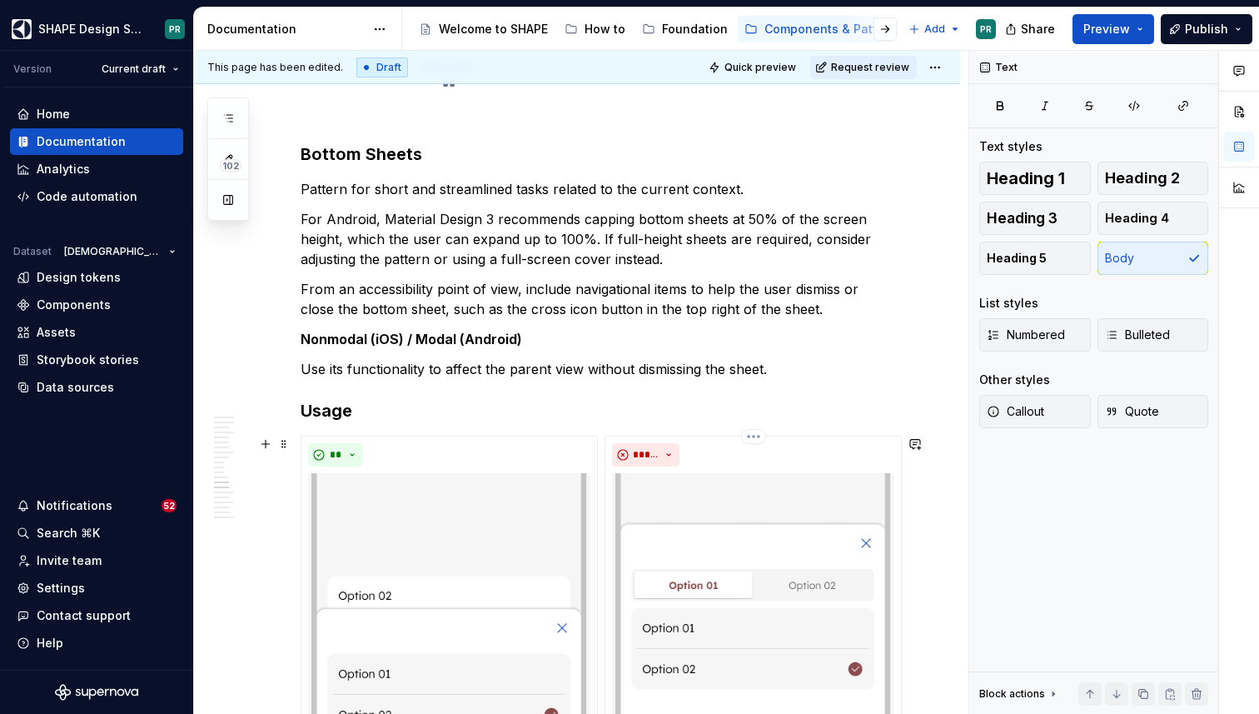
scroll to position [7588, 0]
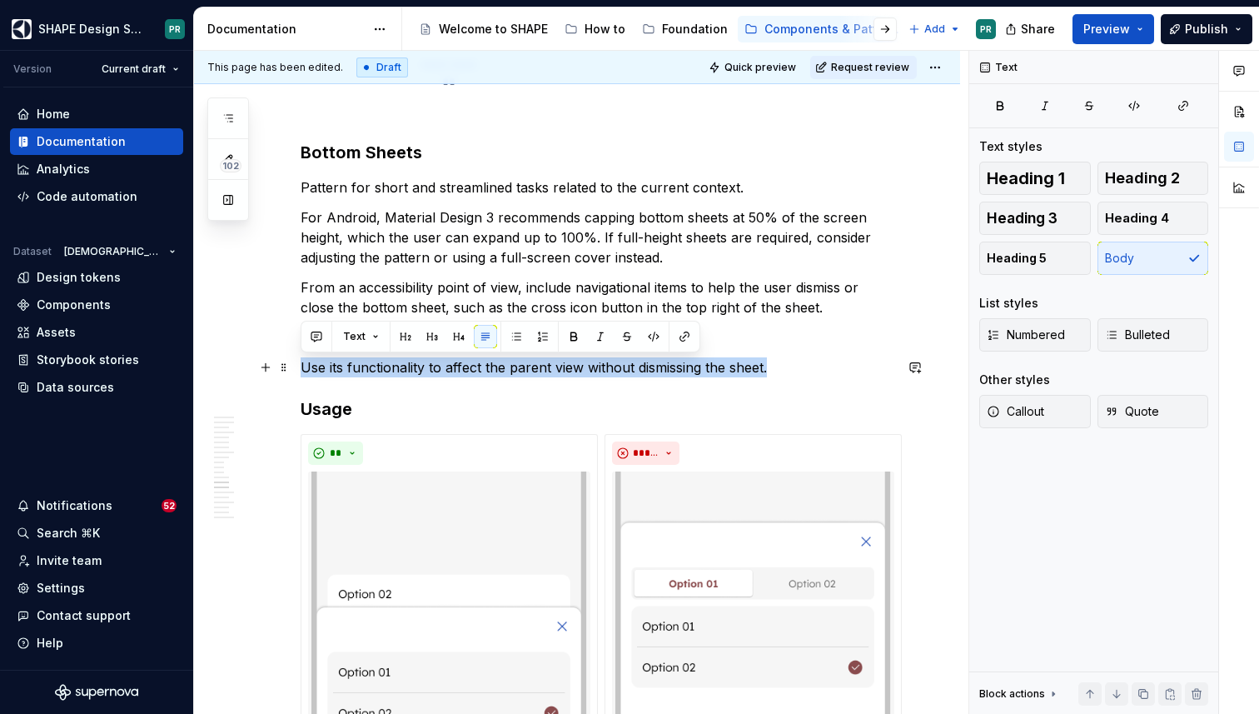
drag, startPoint x: 303, startPoint y: 366, endPoint x: 819, endPoint y: 362, distance: 516.3
click at [819, 362] on p "Use its functionality to affect the parent view without dismissing the sheet." at bounding box center [597, 367] width 593 height 20
copy p "Use its functionality to affect the parent view without dismissing the sheet."
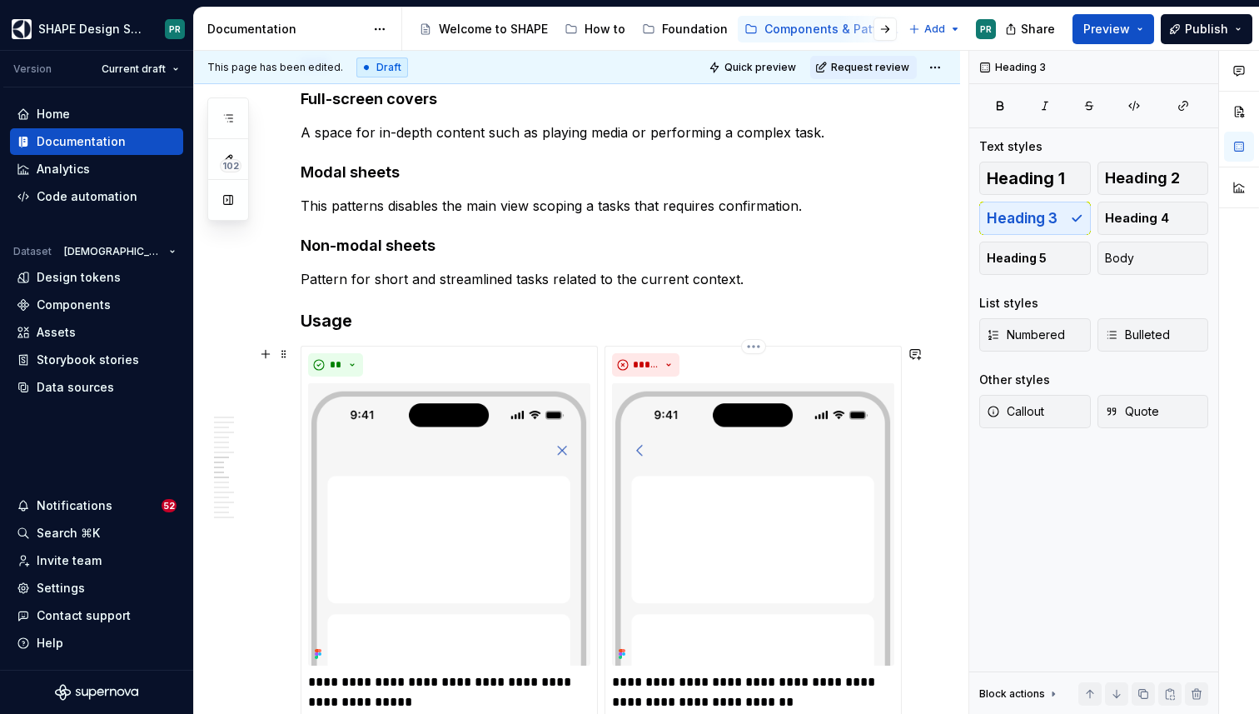
scroll to position [6259, 0]
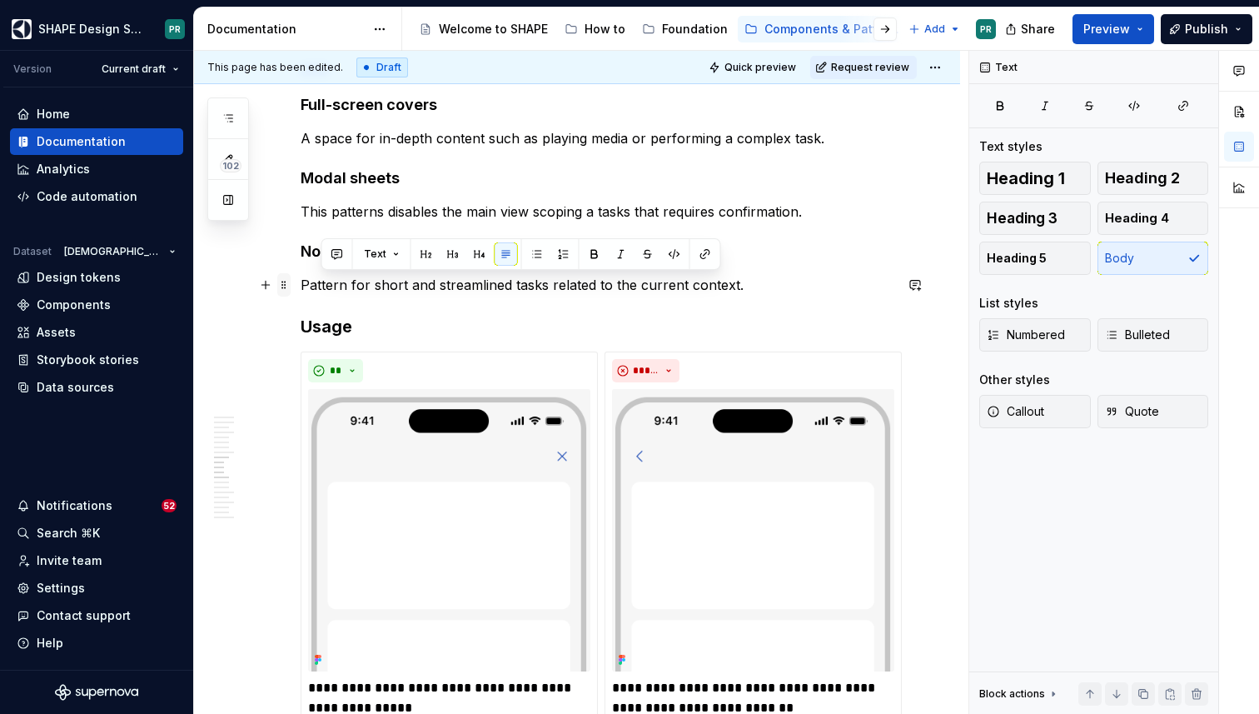
drag, startPoint x: 746, startPoint y: 284, endPoint x: 285, endPoint y: 281, distance: 461.4
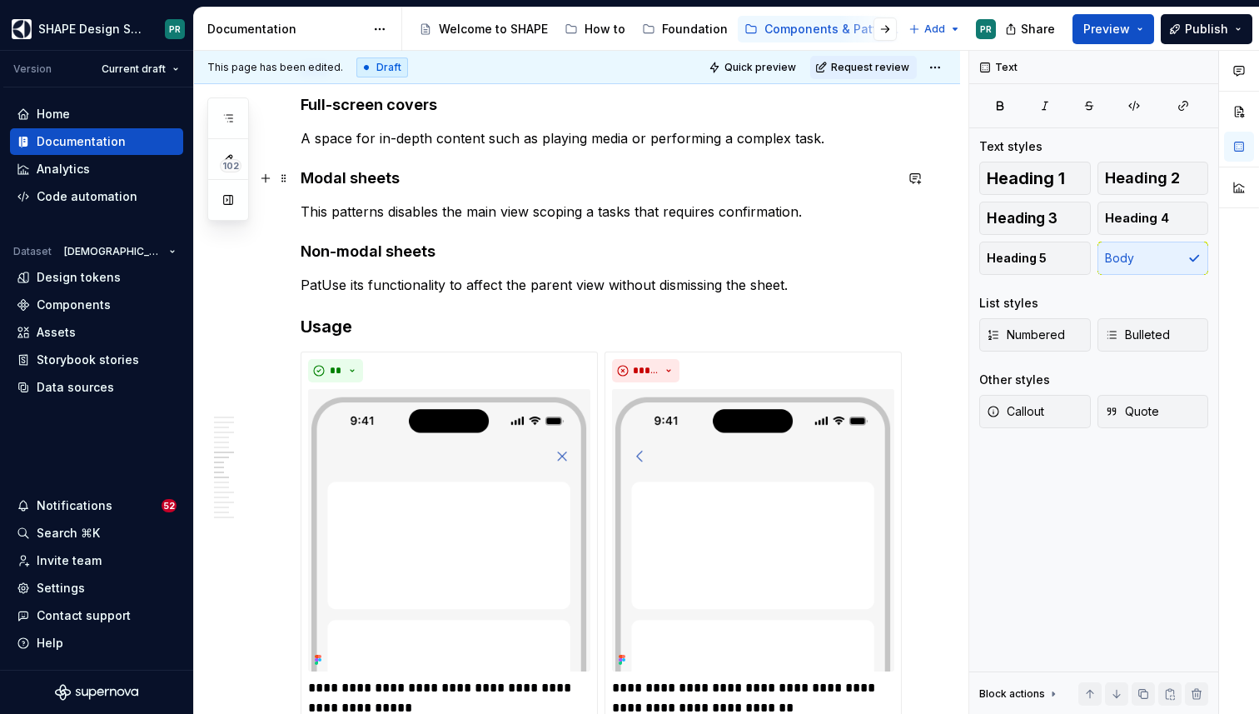
scroll to position [6133, 0]
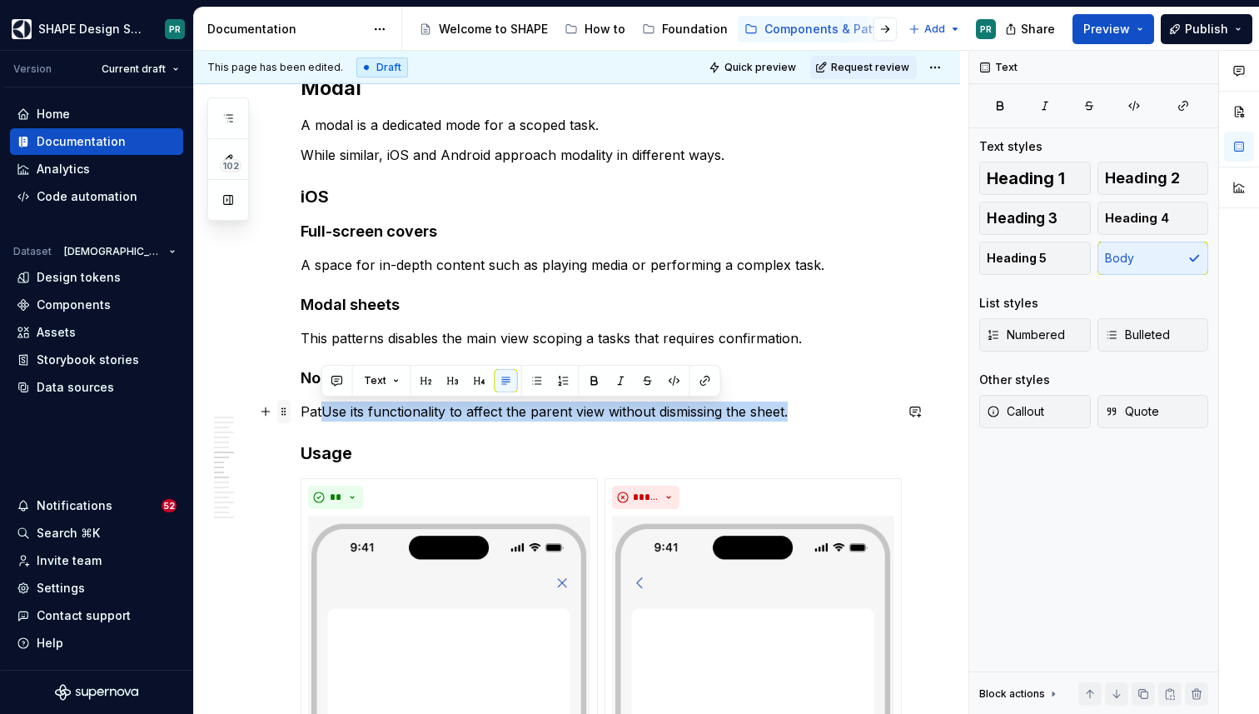
drag, startPoint x: 797, startPoint y: 411, endPoint x: 284, endPoint y: 402, distance: 513.1
drag, startPoint x: 302, startPoint y: 411, endPoint x: 809, endPoint y: 409, distance: 507.2
click at [809, 409] on p "PatUse its functionality to affect the parent view without dismissing the sheet." at bounding box center [597, 411] width 593 height 20
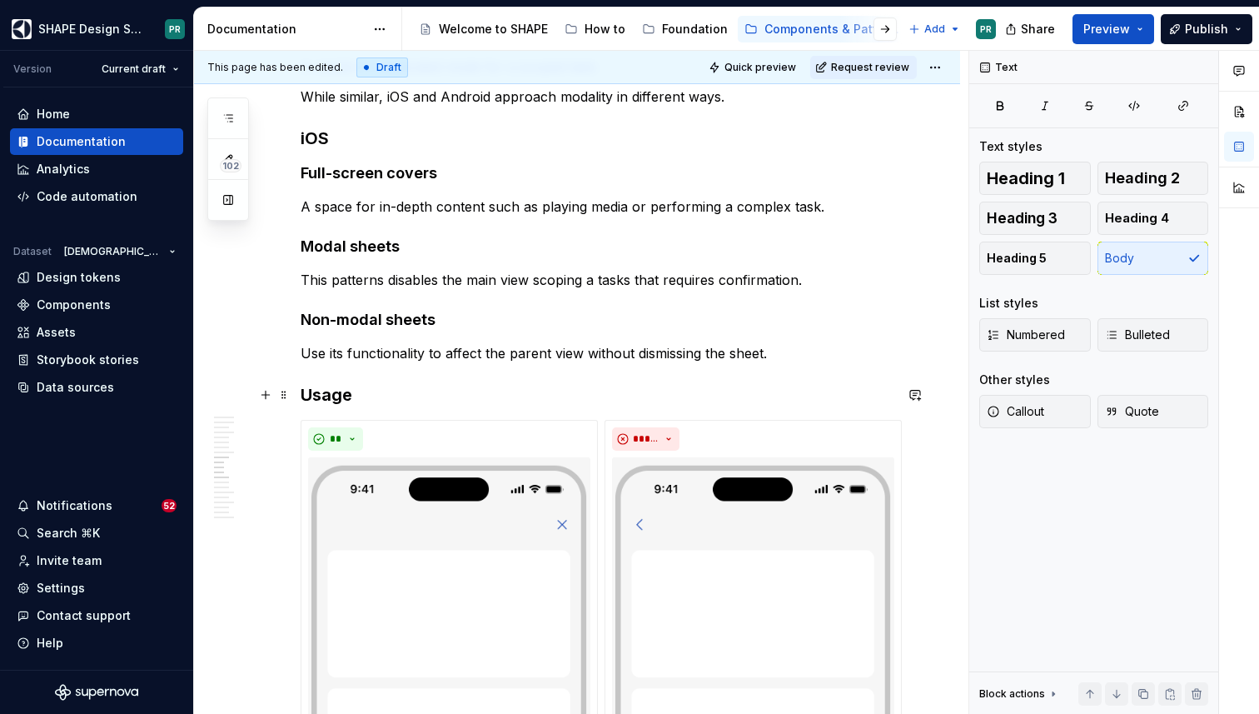
scroll to position [6056, 0]
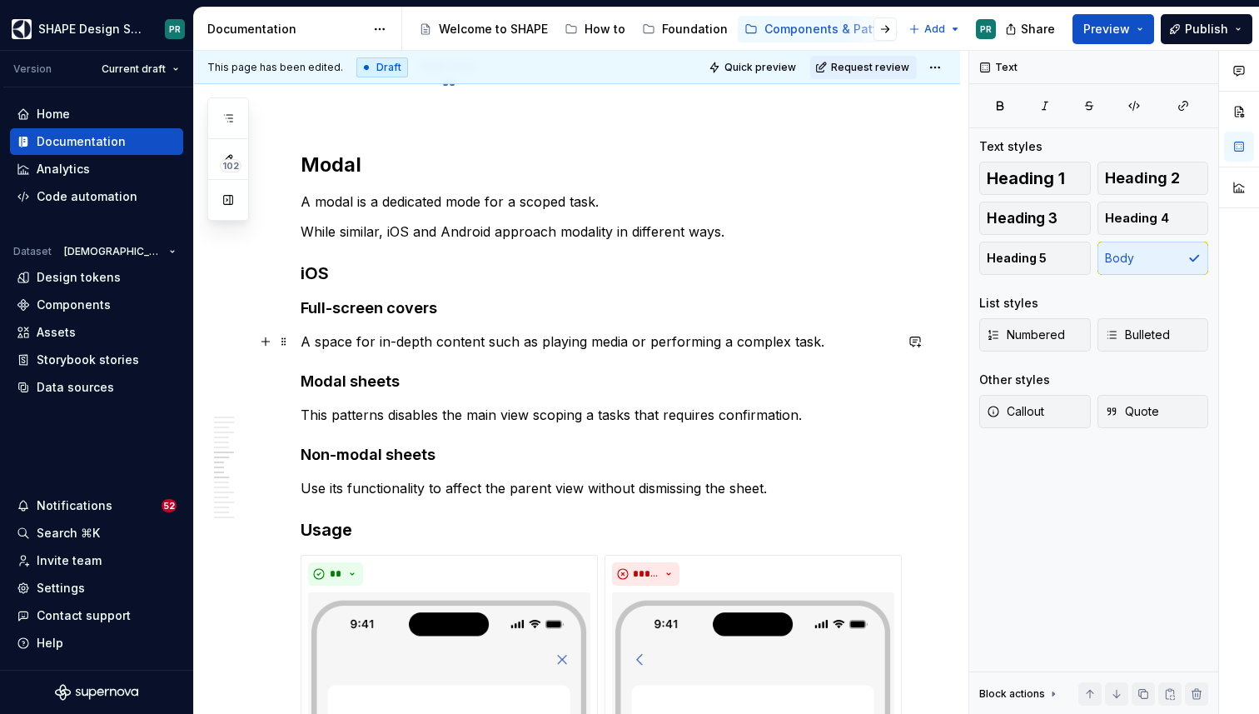
click at [306, 338] on p "A space for in-depth content such as playing media or performing a complex task." at bounding box center [597, 341] width 593 height 20
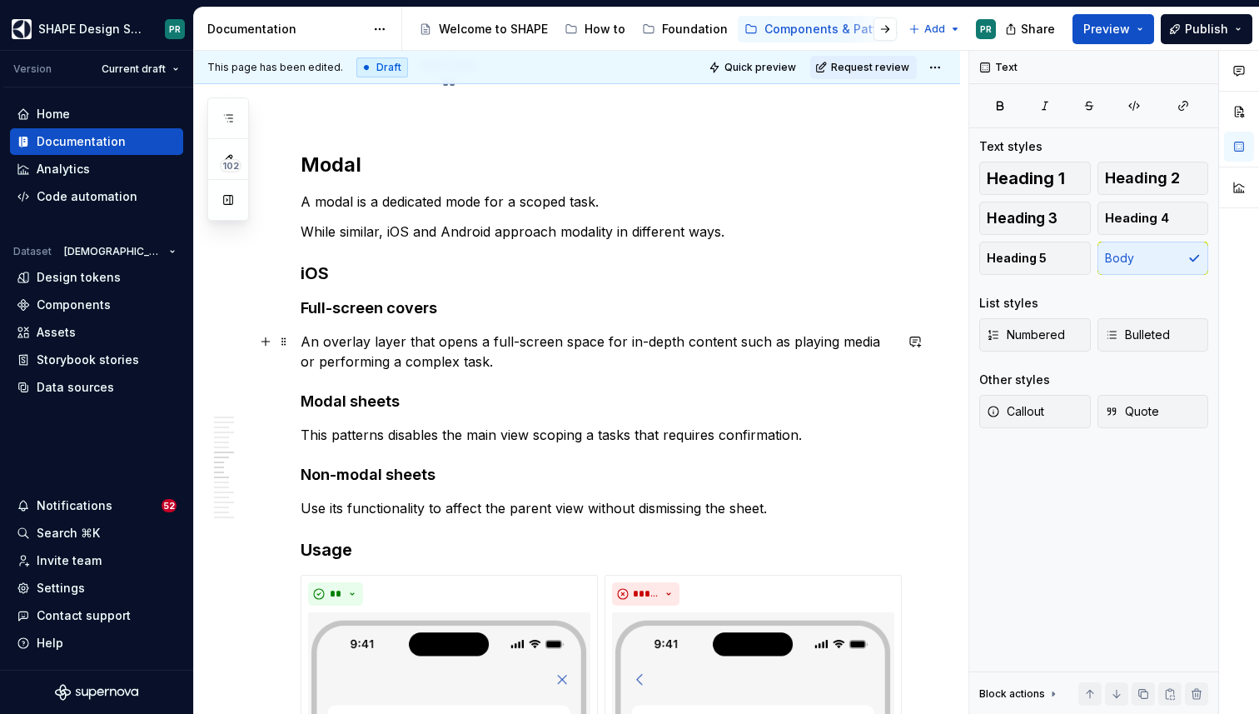
click at [494, 357] on p "An overlay layer that opens a full-screen space for in-depth content such as pl…" at bounding box center [597, 351] width 593 height 40
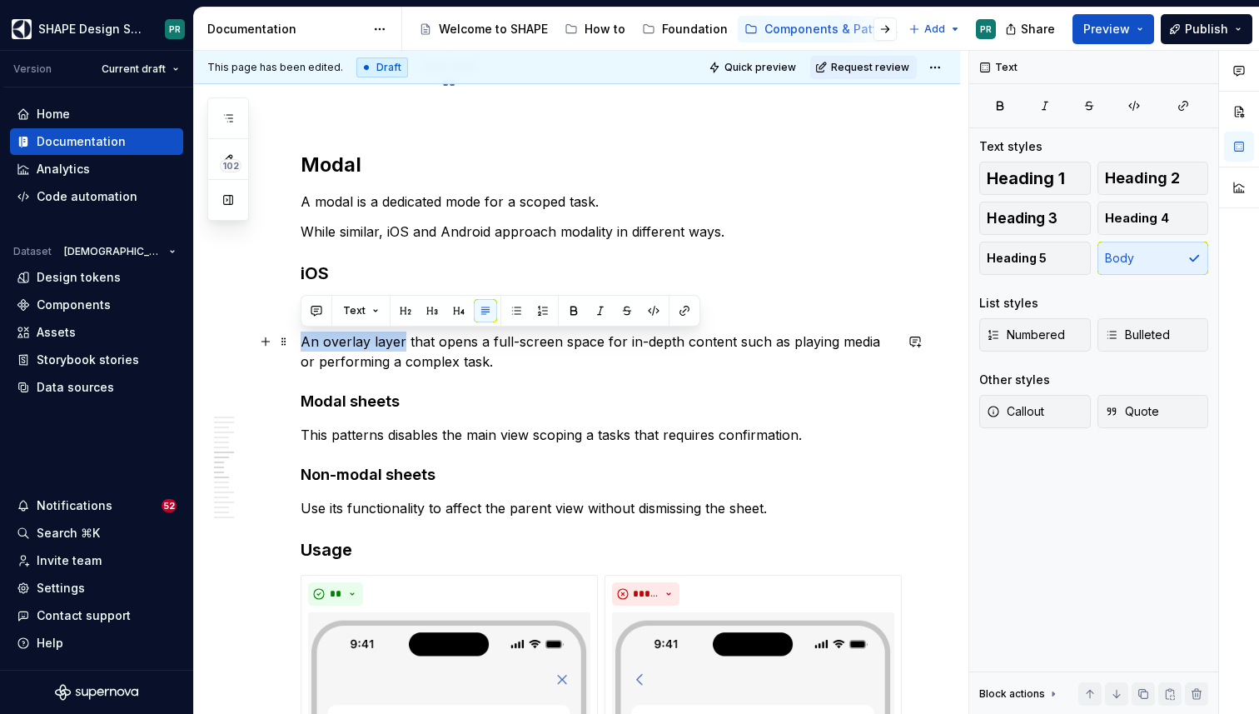
drag, startPoint x: 301, startPoint y: 343, endPoint x: 401, endPoint y: 345, distance: 99.9
click at [401, 345] on p "An overlay layer that opens a full-screen space for in-depth content such as pl…" at bounding box center [597, 351] width 593 height 40
click at [338, 343] on p "An overlay layer that opens a full-screen space for in-depth content such as pl…" at bounding box center [597, 351] width 593 height 40
drag, startPoint x: 302, startPoint y: 342, endPoint x: 371, endPoint y: 342, distance: 69.1
click at [371, 342] on p "An overlay layer that opens a full-screen space for in-depth content such as pl…" at bounding box center [597, 351] width 593 height 40
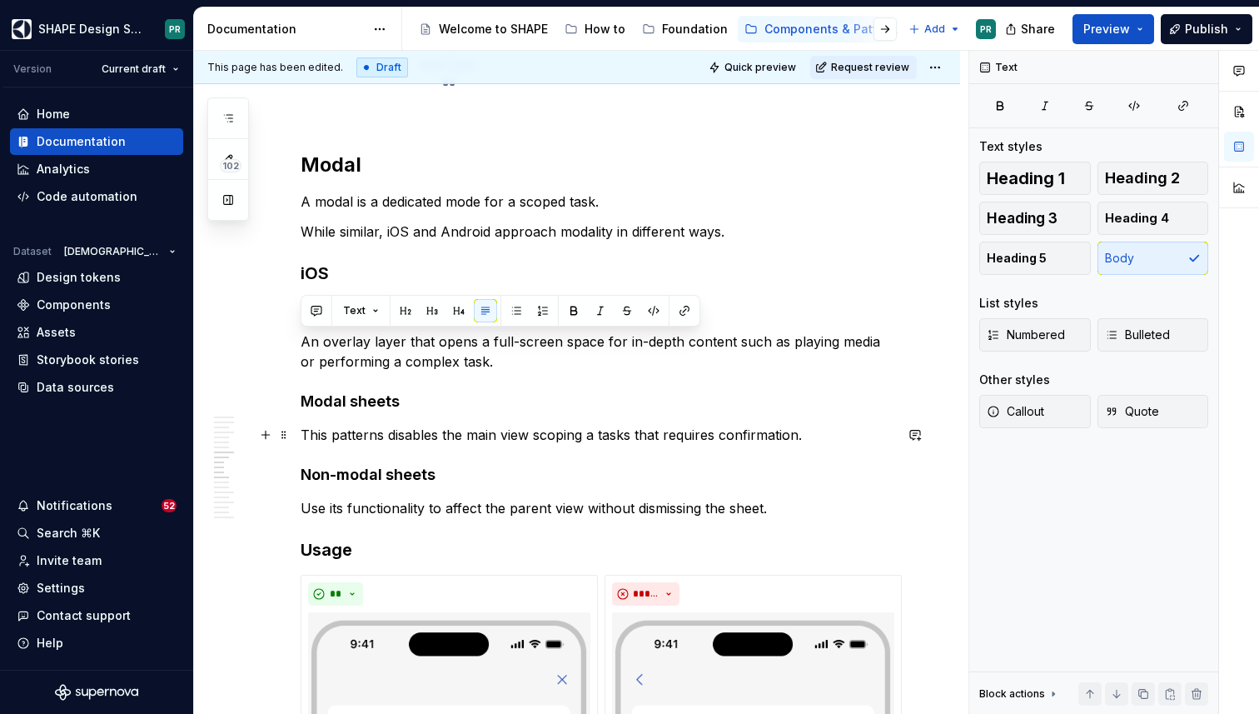
click at [798, 435] on p "This patterns disables the main view scoping a tasks that requires confirmation." at bounding box center [597, 435] width 593 height 20
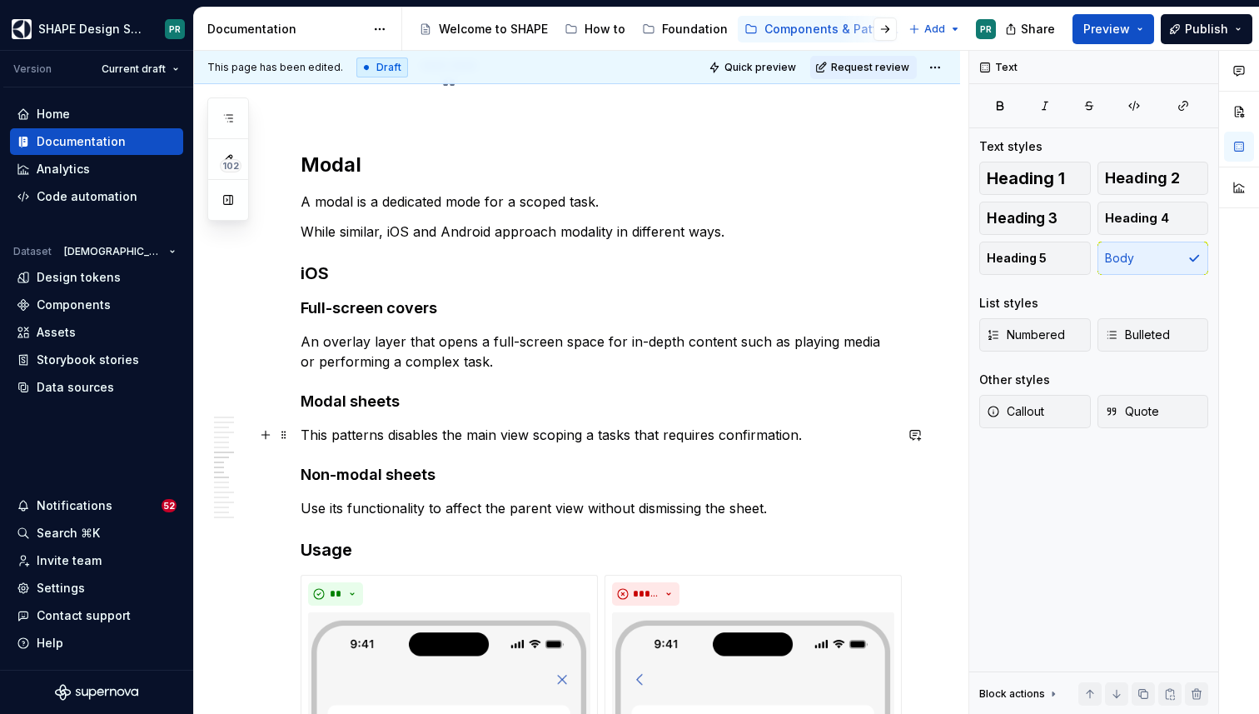
click at [630, 436] on p "This patterns disables the main view scoping a tasks that requires confirmation." at bounding box center [597, 435] width 593 height 20
click at [388, 435] on p "This patterns disables the main view scoping a tasks that requires confirmation." at bounding box center [597, 435] width 593 height 20
click at [635, 437] on p "This patterns disables the main view scoping a tasks that requires confirmation." at bounding box center [597, 435] width 593 height 20
click at [441, 509] on p "Use its functionality to affect the parent view without dismissing the sheet." at bounding box center [597, 508] width 593 height 20
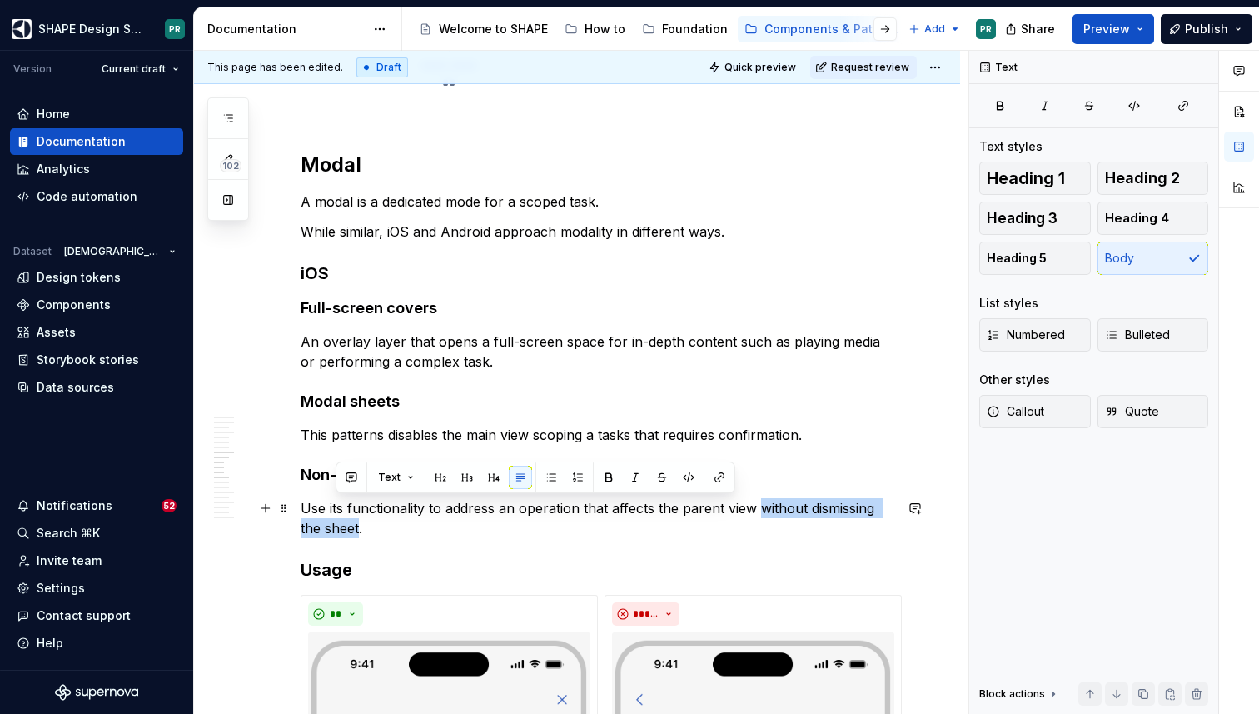
drag, startPoint x: 759, startPoint y: 509, endPoint x: 336, endPoint y: 529, distance: 422.7
click at [336, 529] on p "Use its functionality to address an operation that affects the parent view with…" at bounding box center [597, 518] width 593 height 40
click at [829, 509] on p "Use its functionality to address an operation that affects the parent view with…" at bounding box center [597, 518] width 593 height 40
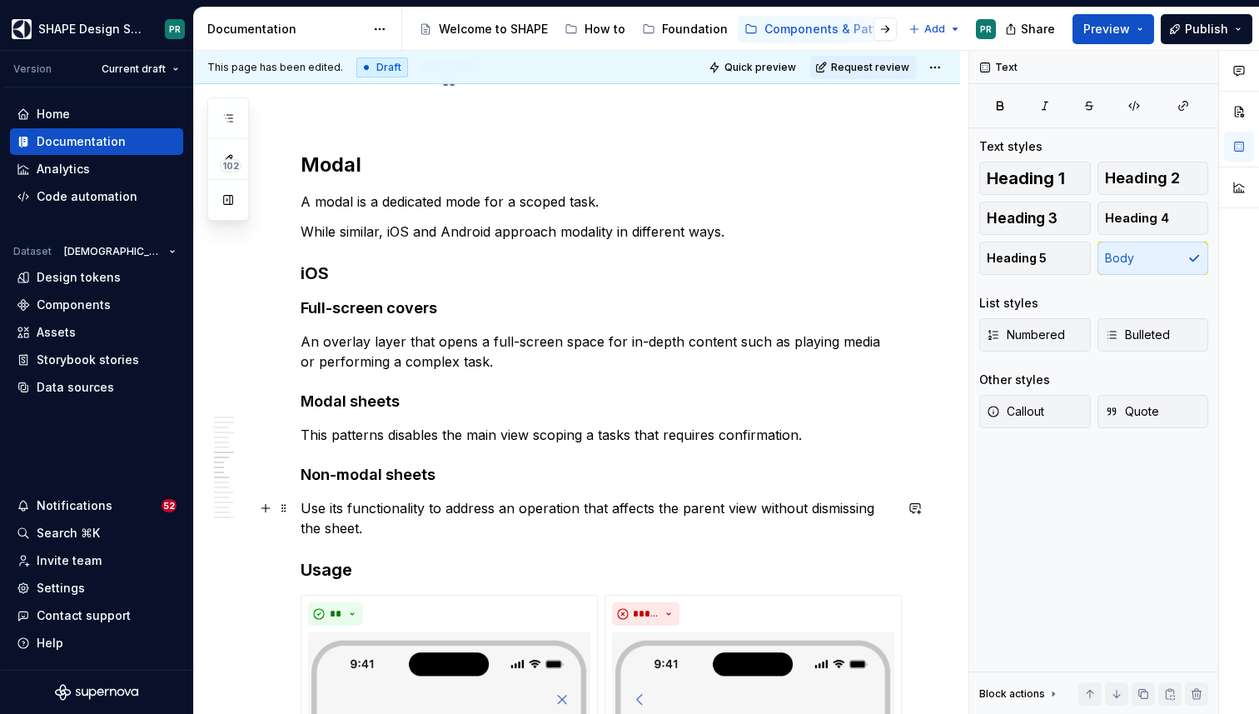
click at [814, 518] on p "Use its functionality to address an operation that affects the parent view with…" at bounding box center [597, 518] width 593 height 40
click at [811, 505] on p "Use its functionality to address an operation that affects the parent view with…" at bounding box center [597, 518] width 593 height 40
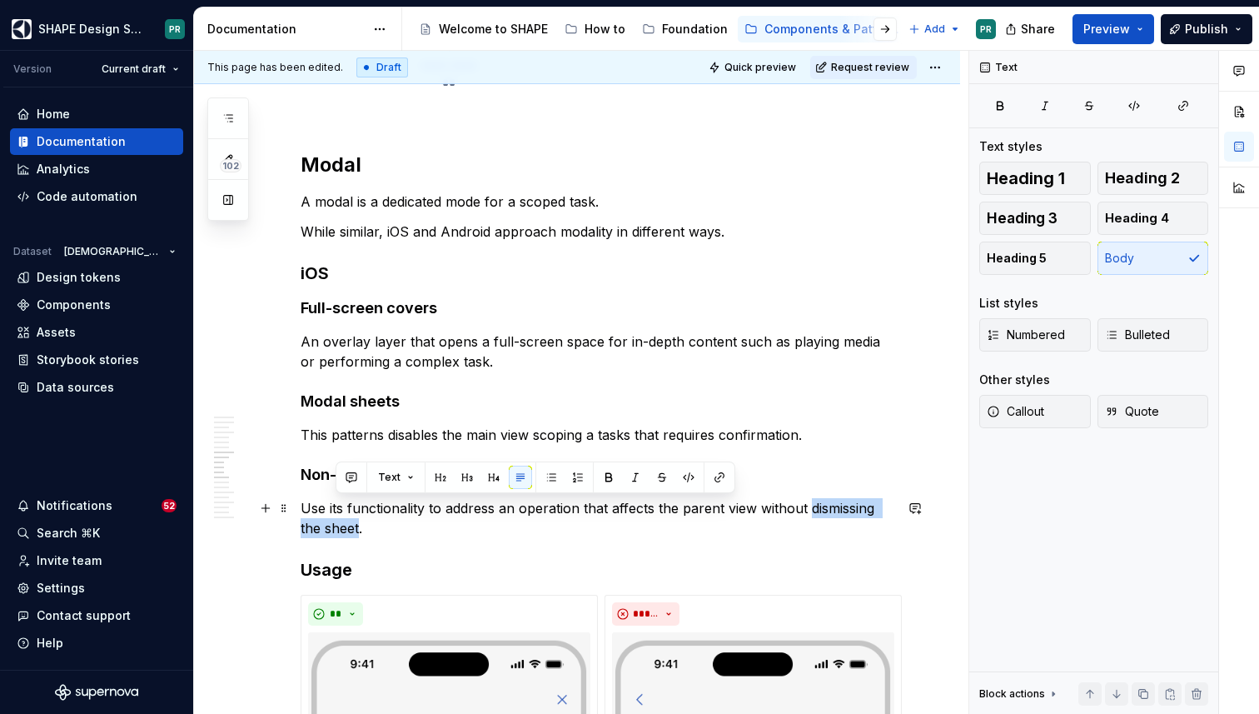
drag, startPoint x: 811, startPoint y: 505, endPoint x: 335, endPoint y: 530, distance: 477.0
click at [335, 530] on p "Use its functionality to address an operation that affects the parent view with…" at bounding box center [597, 518] width 593 height 40
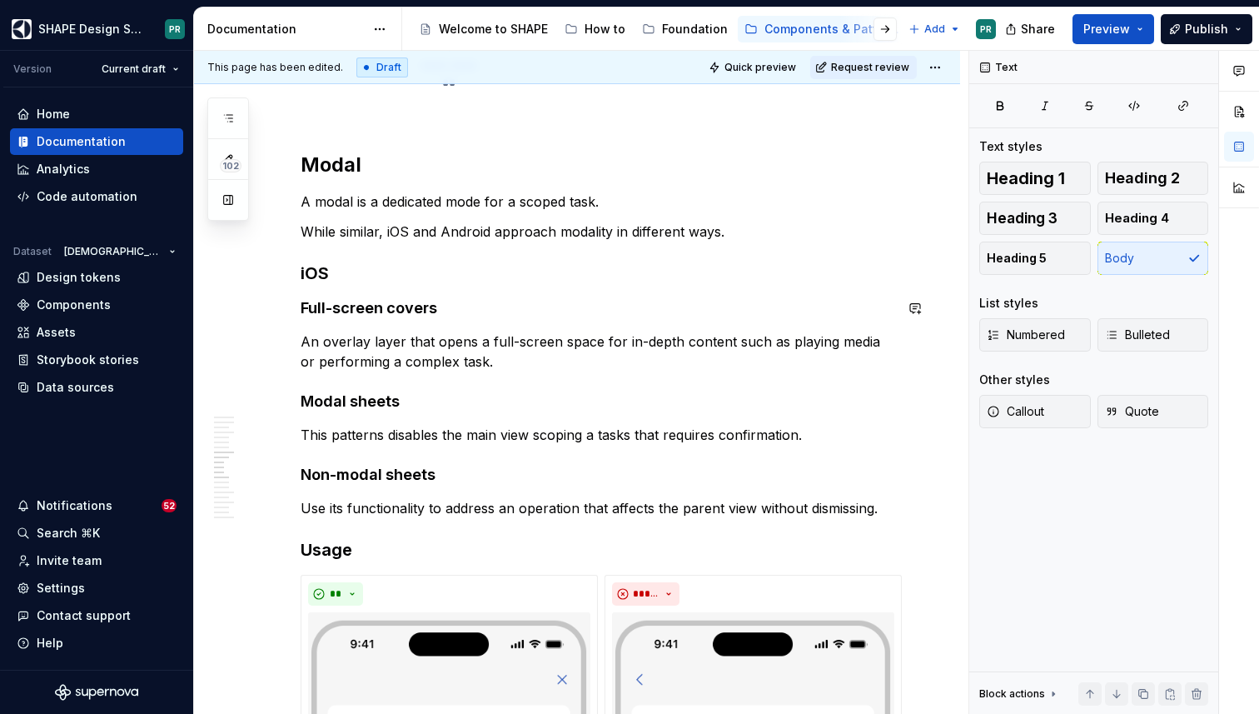
click at [630, 436] on p "This patterns disables the main view scoping a tasks that requires confirmation." at bounding box center [597, 435] width 593 height 20
click at [796, 510] on p "Use its functionality to affect the parent view without dismissing the sheet." at bounding box center [597, 508] width 593 height 20
click at [877, 435] on p "This patterns disables the main view scoping a tasks in a sheet that requires c…" at bounding box center [597, 435] width 593 height 20
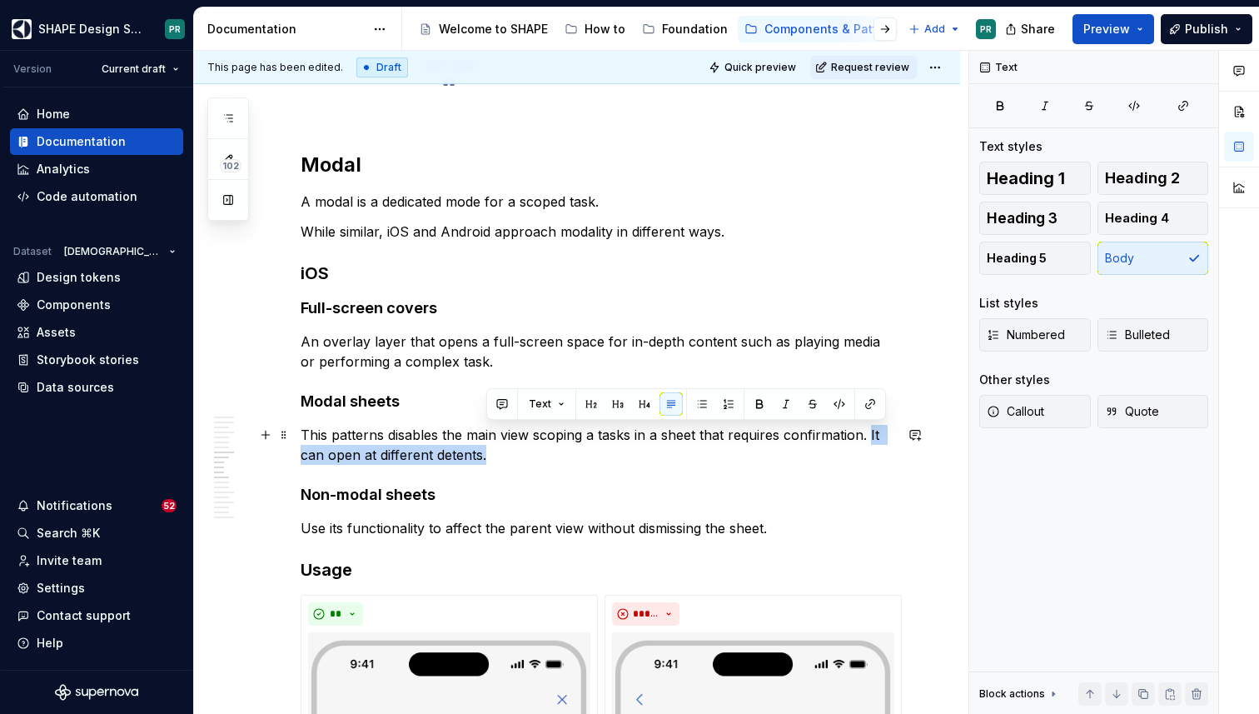
drag, startPoint x: 869, startPoint y: 431, endPoint x: 900, endPoint y: 449, distance: 35.8
click at [894, 449] on p "This patterns disables the main view scoping a tasks in a sheet that requires c…" at bounding box center [597, 445] width 593 height 40
copy p "It can open at different detents."
click at [789, 525] on p "Use its functionality to affect the parent view without dismissing the sheet." at bounding box center [597, 528] width 593 height 20
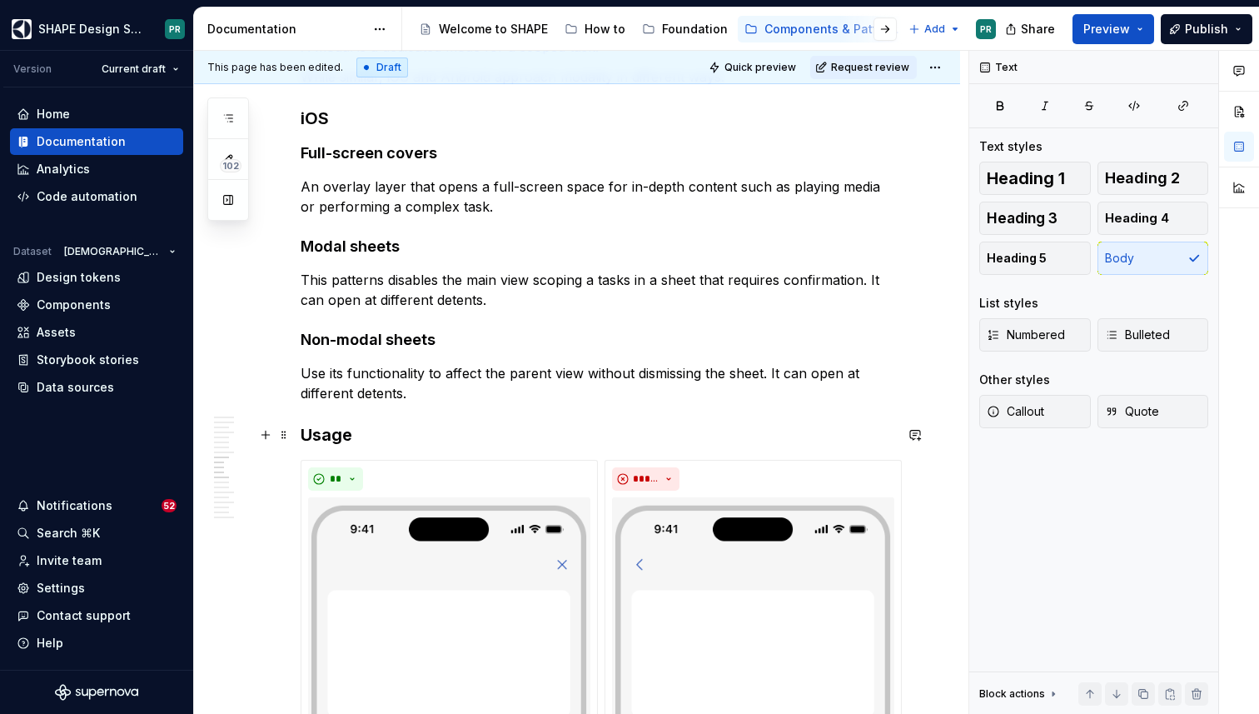
scroll to position [6216, 0]
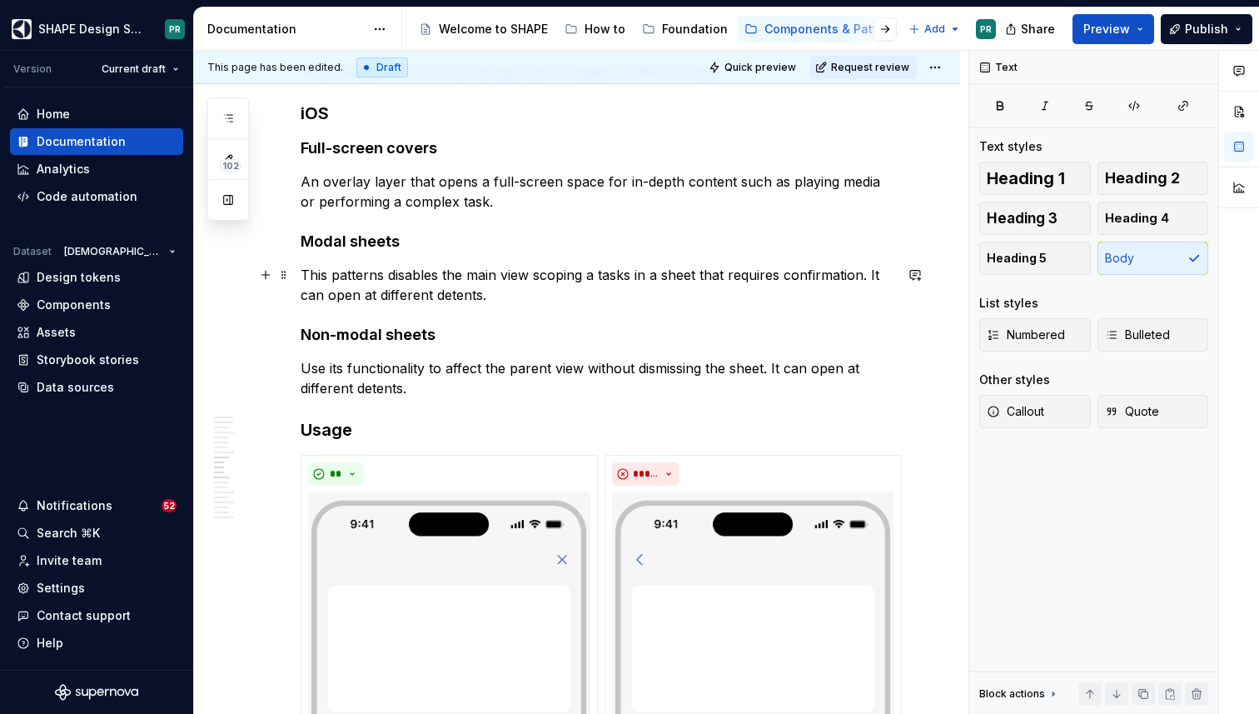
click at [514, 300] on p "This patterns disables the main view scoping a tasks in a sheet that requires c…" at bounding box center [597, 285] width 593 height 40
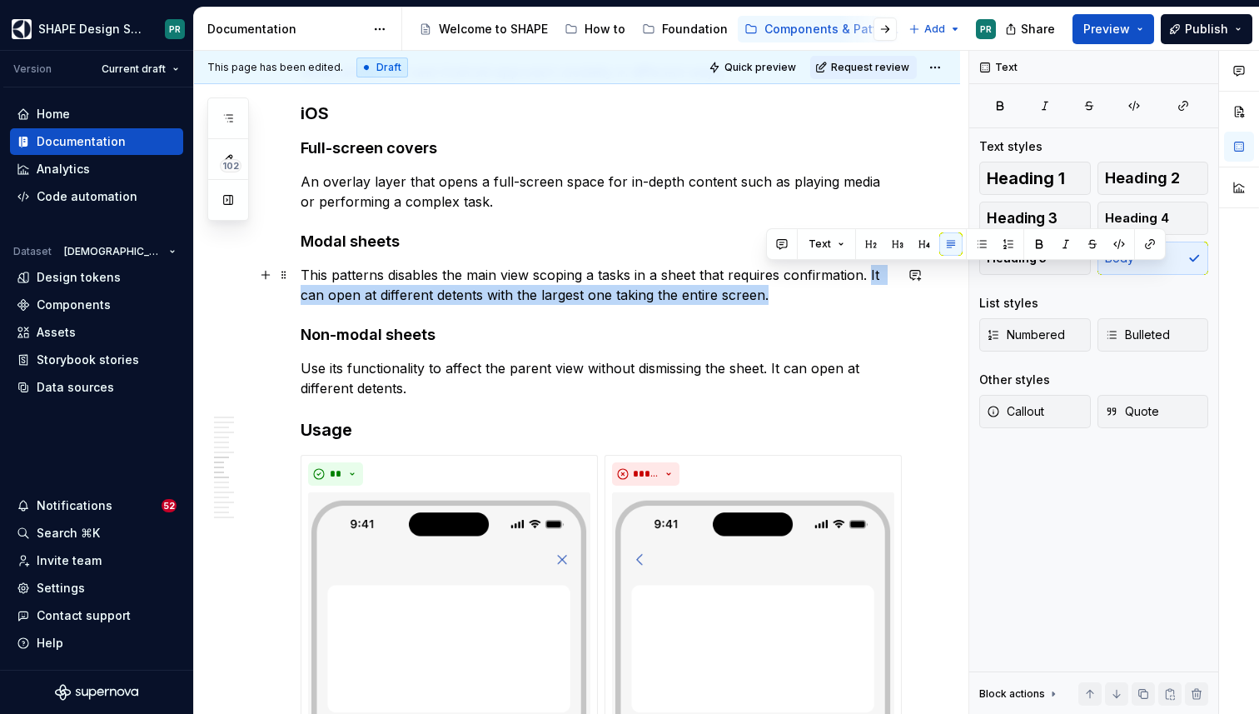
drag, startPoint x: 870, startPoint y: 273, endPoint x: 868, endPoint y: 291, distance: 17.7
click at [868, 291] on p "This patterns disables the main view scoping a tasks in a sheet that requires c…" at bounding box center [597, 285] width 593 height 40
copy p "It can open at different detents with the largest one taking the entire screen."
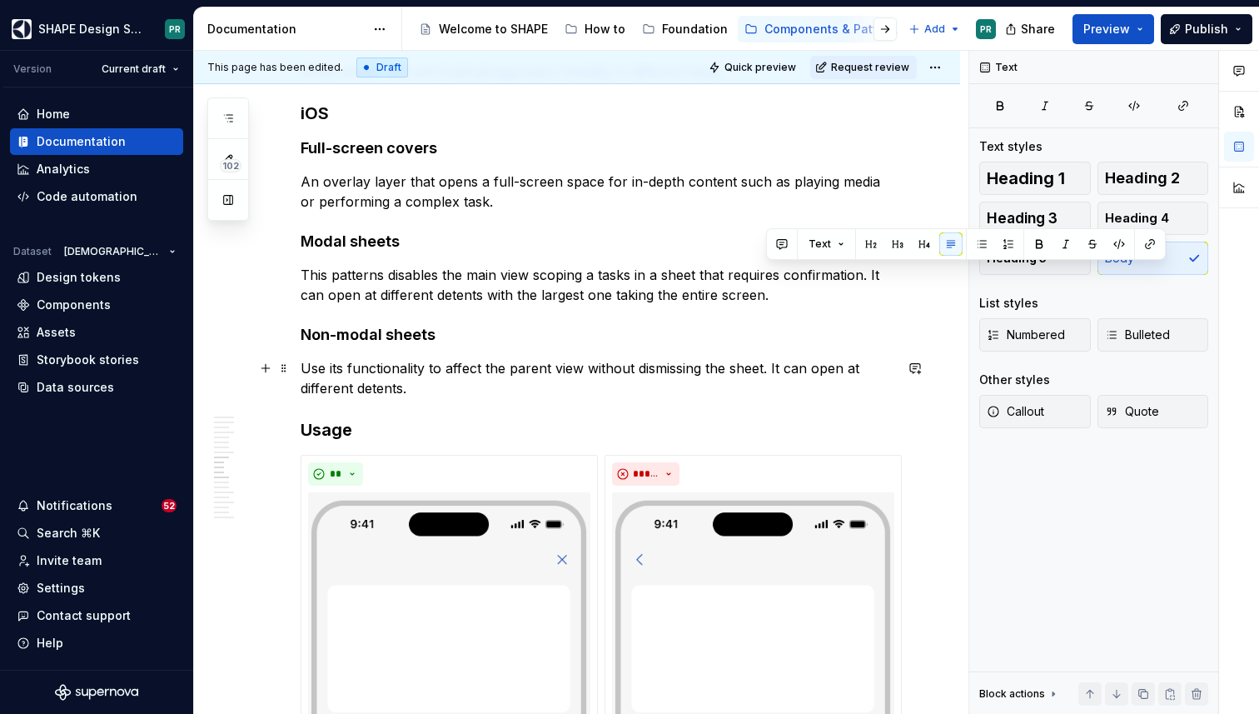
click at [426, 389] on p "Use its functionality to affect the parent view without dismissing the sheet. I…" at bounding box center [597, 378] width 593 height 40
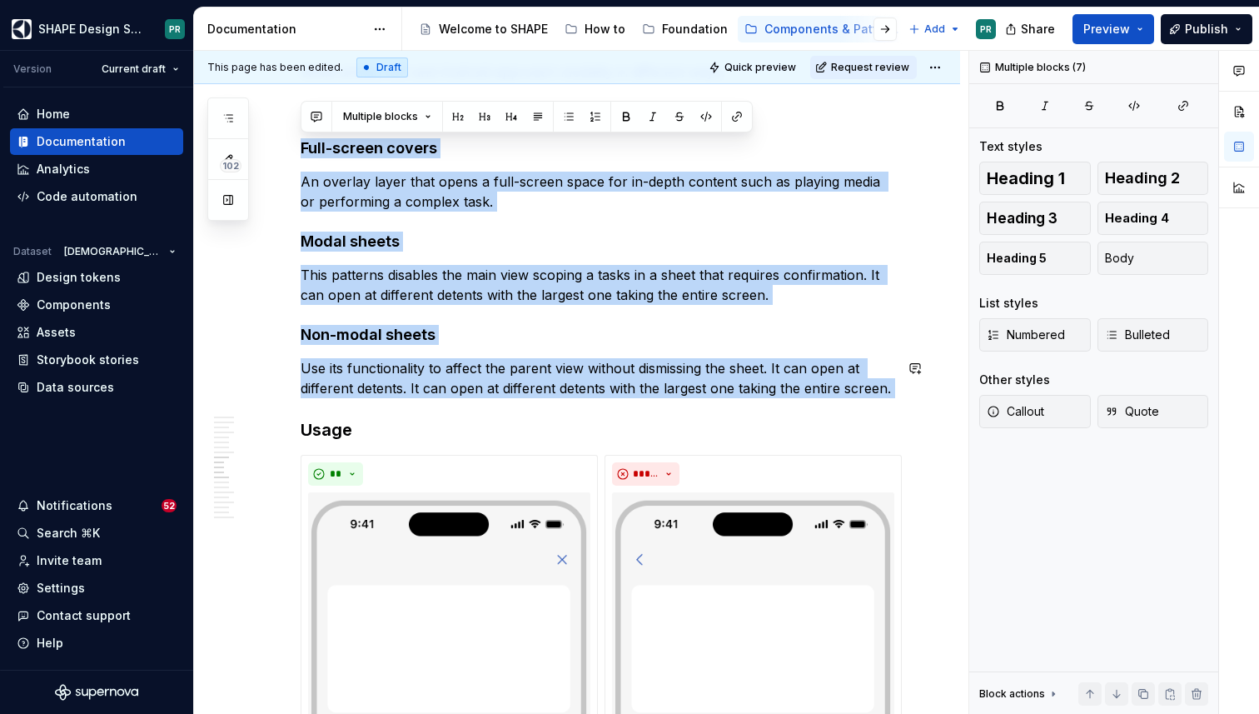
drag, startPoint x: 302, startPoint y: 147, endPoint x: 884, endPoint y: 398, distance: 633.4
copy div "Full-screen covers An overlay layer that opens a full-screen space for in-depth…"
click at [337, 183] on p "An overlay layer that opens a full-screen space for in-depth content such as pl…" at bounding box center [597, 192] width 593 height 40
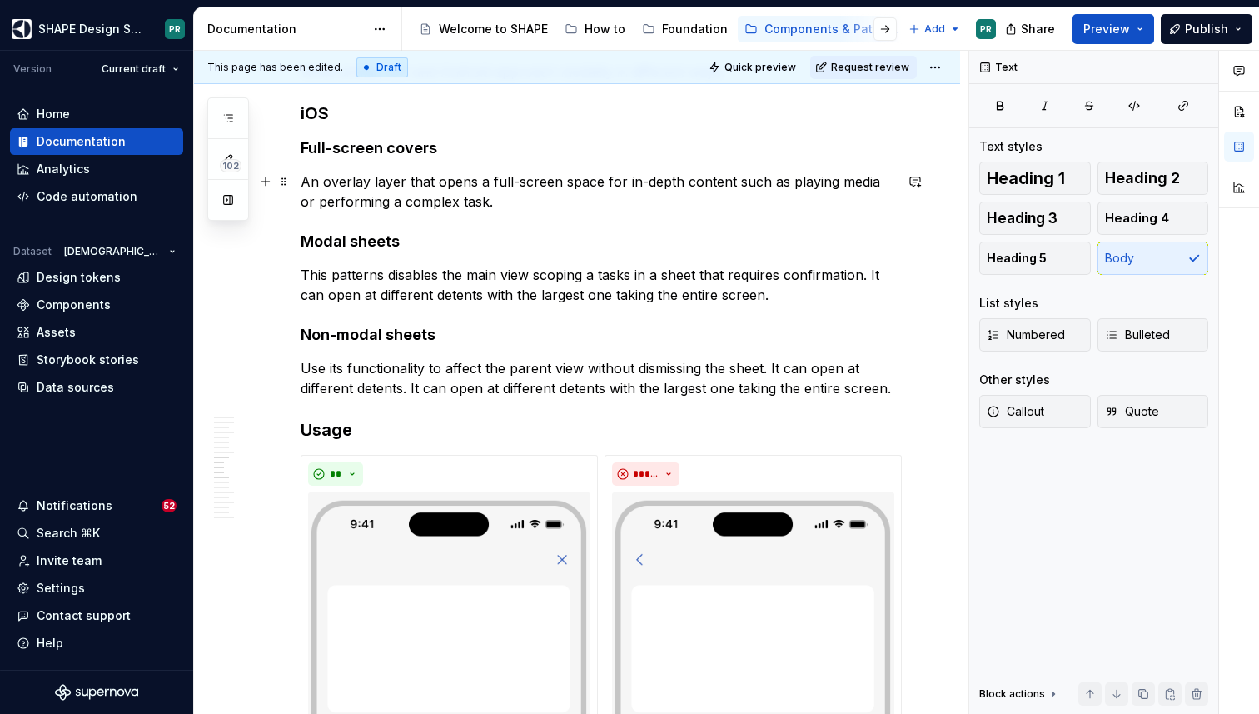
scroll to position [6136, 0]
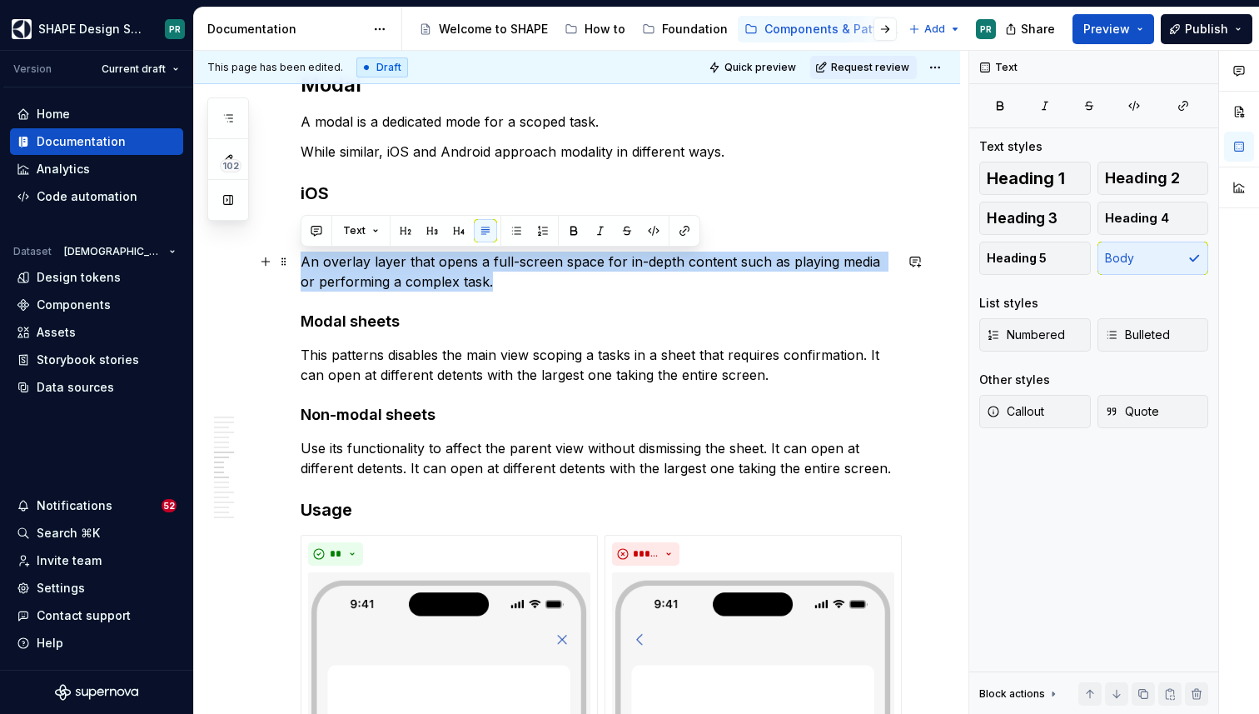
drag, startPoint x: 482, startPoint y: 287, endPoint x: 293, endPoint y: 267, distance: 190.1
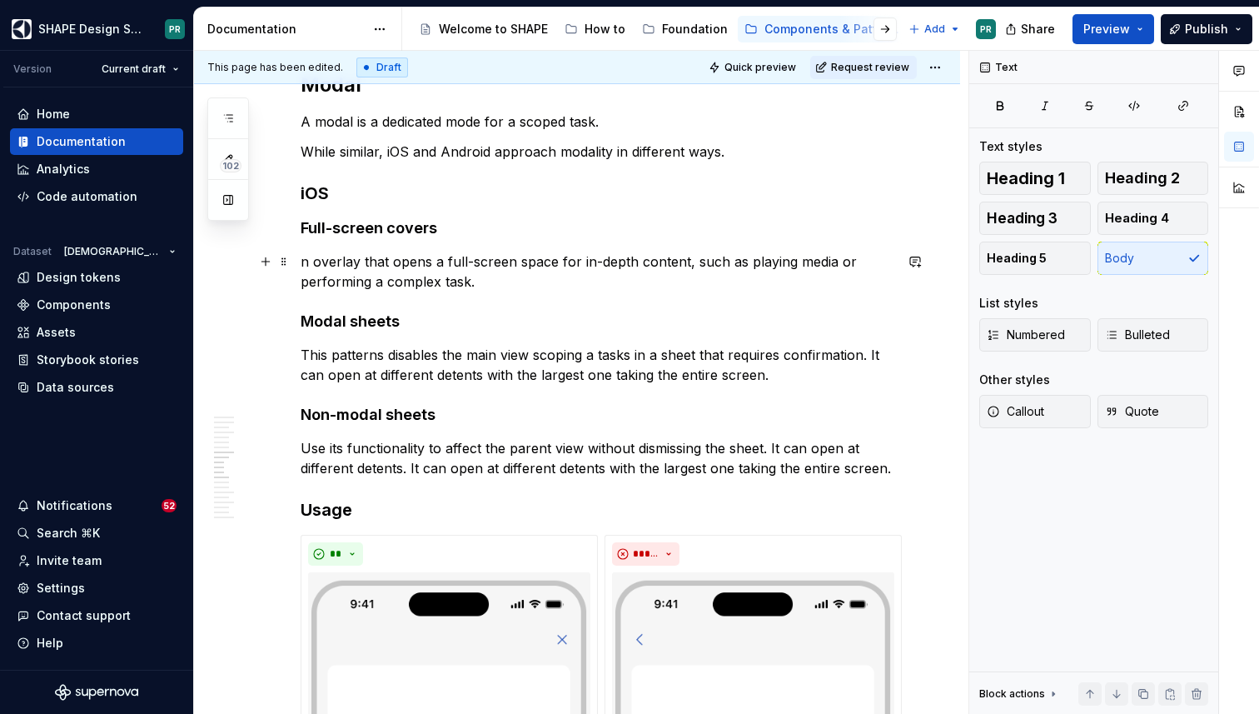
click at [303, 261] on p "n overlay that opens a full-screen space for in-depth content, such as playing …" at bounding box center [597, 272] width 593 height 40
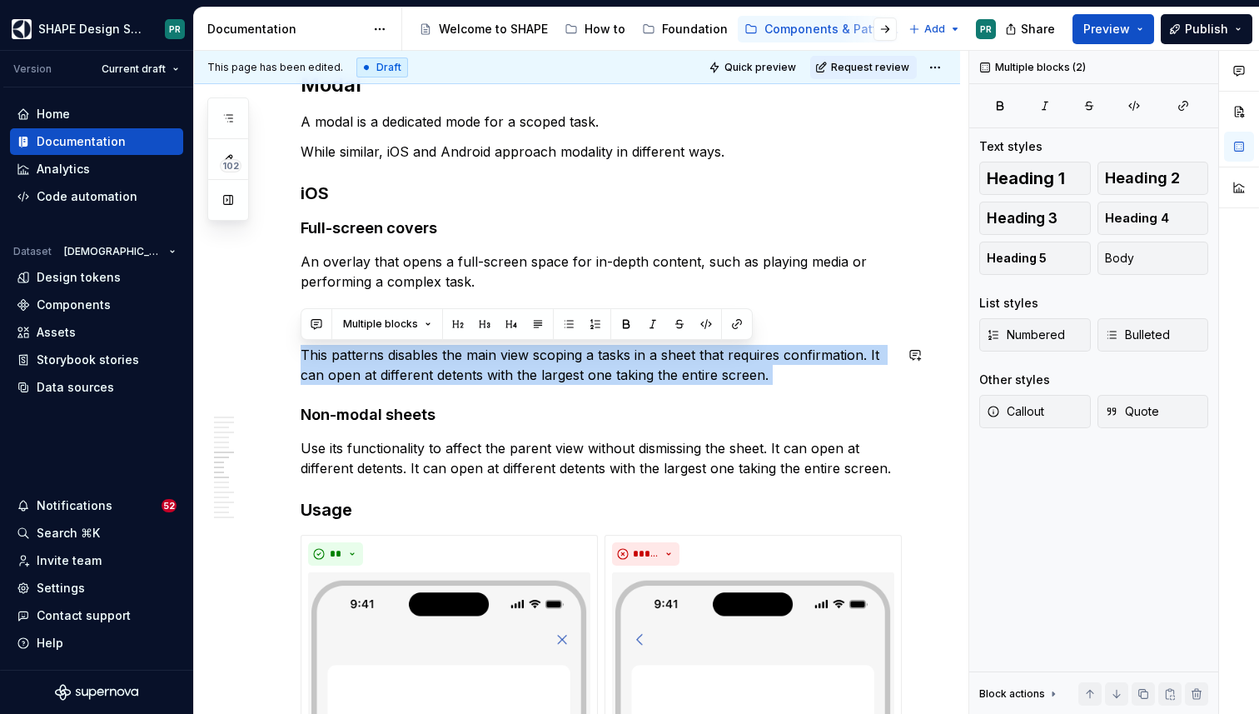
drag, startPoint x: 304, startPoint y: 353, endPoint x: 822, endPoint y: 386, distance: 519.0
drag, startPoint x: 763, startPoint y: 372, endPoint x: 303, endPoint y: 360, distance: 459.9
click at [303, 360] on p "This patterns disables the main view scoping a tasks in a sheet that requires c…" at bounding box center [597, 365] width 593 height 40
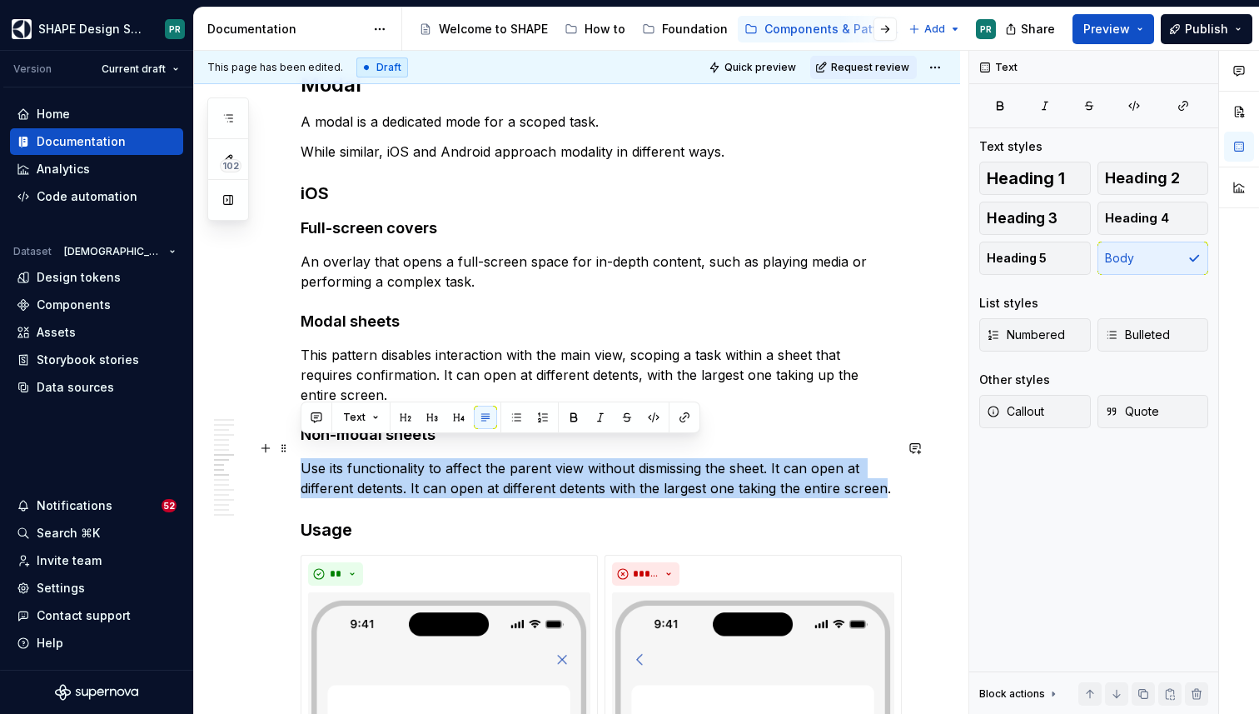
drag, startPoint x: 887, startPoint y: 471, endPoint x: 294, endPoint y: 445, distance: 593.5
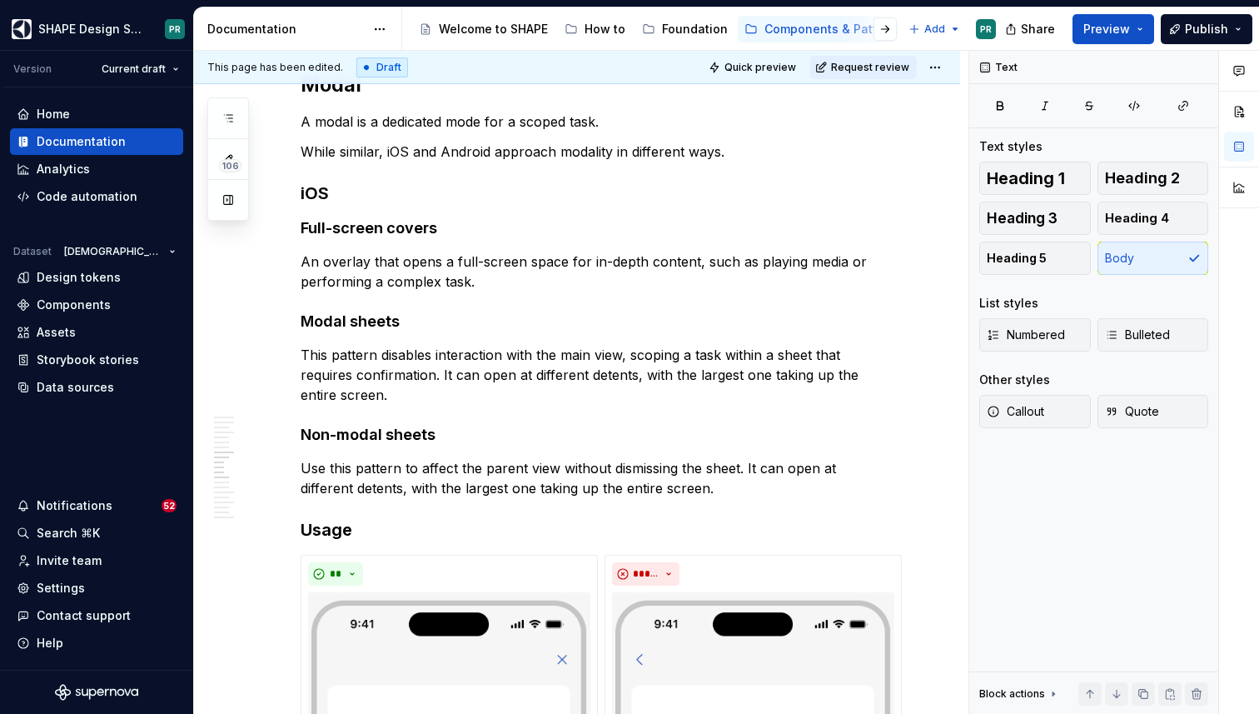
type textarea "*"
